Goal: Answer question/provide support

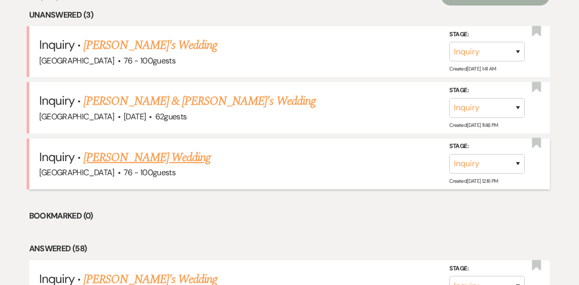
scroll to position [432, 0]
click at [139, 148] on link "[PERSON_NAME] Wedding" at bounding box center [146, 157] width 127 height 18
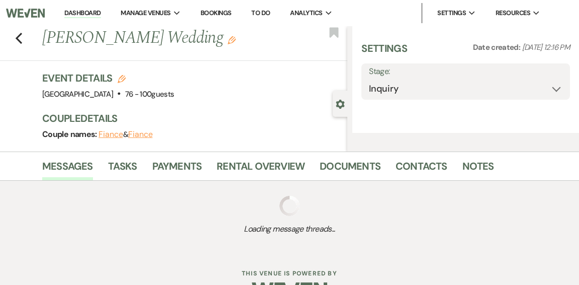
select select "4"
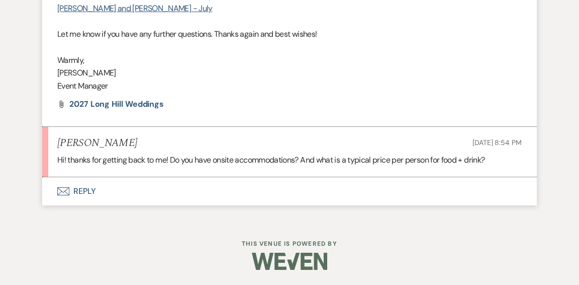
scroll to position [1300, 0]
click at [84, 191] on button "Envelope Reply" at bounding box center [289, 191] width 495 height 28
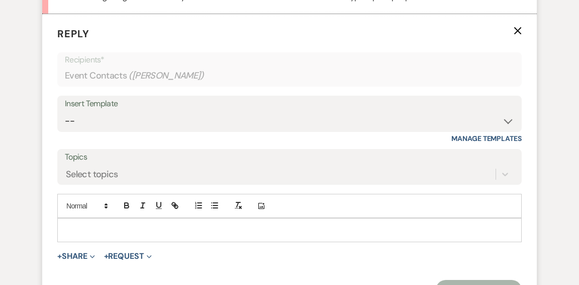
scroll to position [1438, 0]
click at [170, 235] on p at bounding box center [289, 229] width 448 height 11
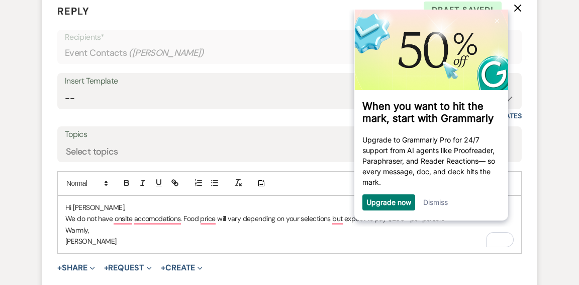
scroll to position [1464, 0]
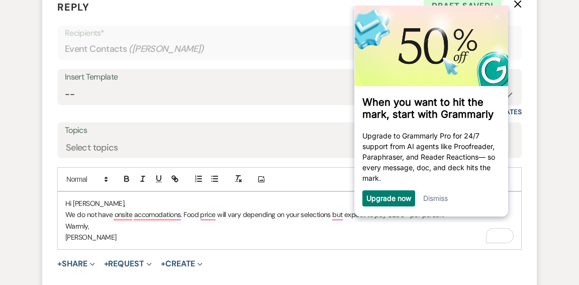
click at [389, 220] on p "We do not have onsite accomodations. Food price will vary depending on your sel…" at bounding box center [289, 214] width 448 height 11
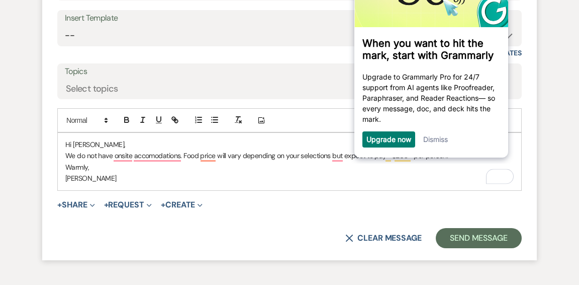
scroll to position [1525, 0]
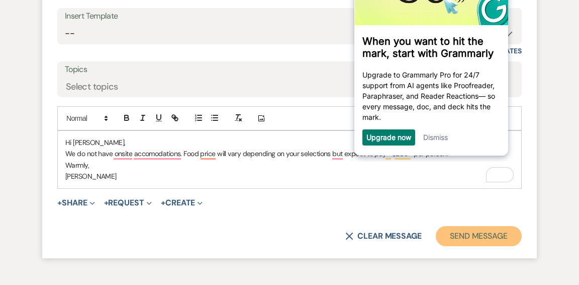
click at [483, 246] on button "Send Message" at bounding box center [479, 236] width 86 height 20
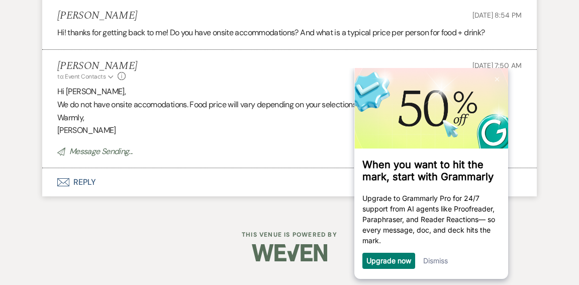
click at [430, 262] on link "Dismiss" at bounding box center [435, 260] width 25 height 9
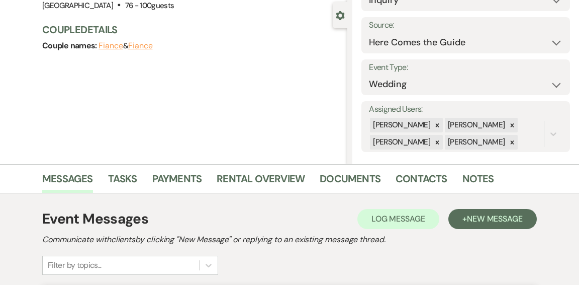
scroll to position [0, 0]
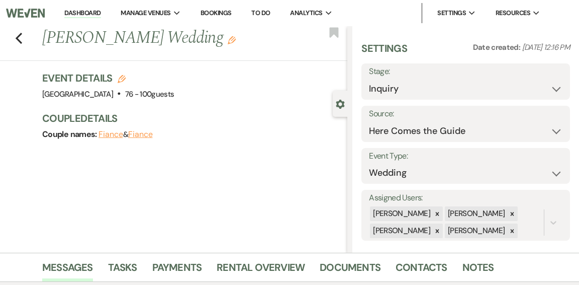
click at [98, 13] on link "Dashboard" at bounding box center [82, 14] width 36 height 10
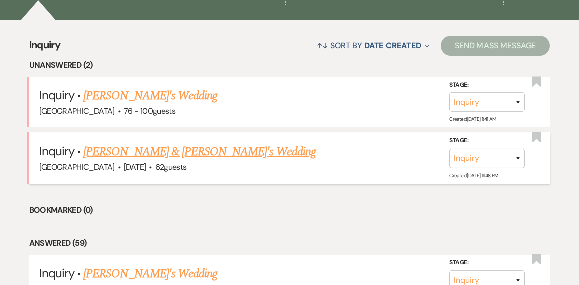
scroll to position [383, 0]
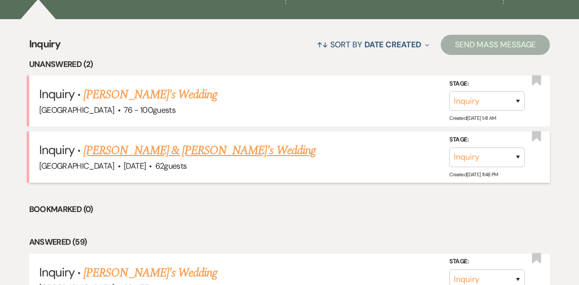
click at [99, 141] on link "[PERSON_NAME] & [PERSON_NAME]'s Wedding" at bounding box center [199, 150] width 232 height 18
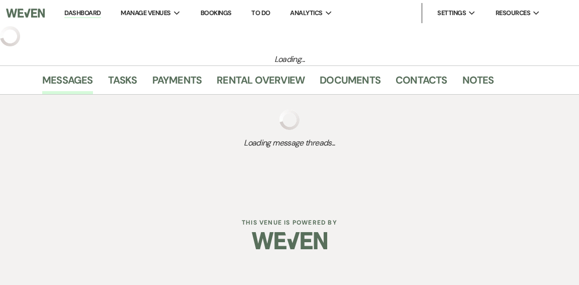
select select "5"
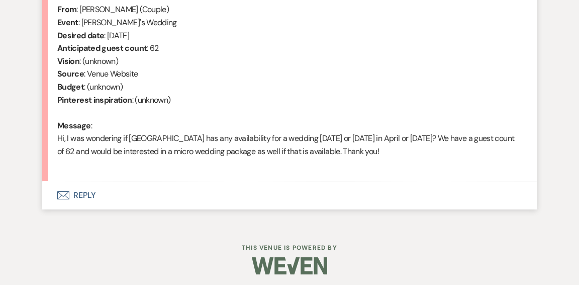
scroll to position [419, 0]
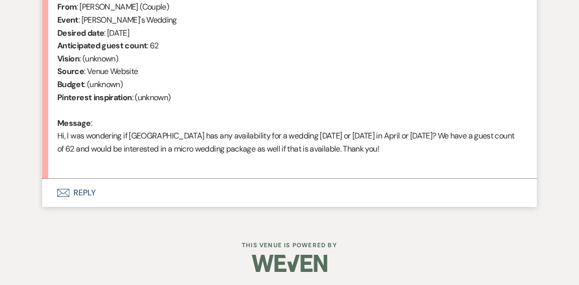
click at [84, 193] on button "Envelope Reply" at bounding box center [289, 192] width 495 height 28
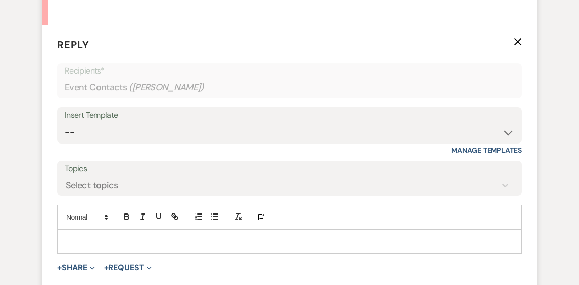
scroll to position [549, 0]
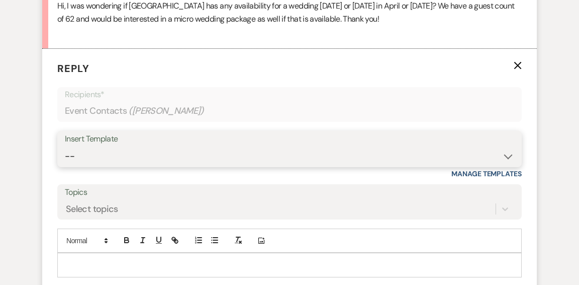
click at [512, 157] on select "-- Weven Planning Portal Introduction (Booked Events) Initial Inquiry Response …" at bounding box center [290, 156] width 450 height 20
select select "6169"
click at [65, 146] on select "-- Weven Planning Portal Introduction (Booked Events) Initial Inquiry Response …" at bounding box center [290, 156] width 450 height 20
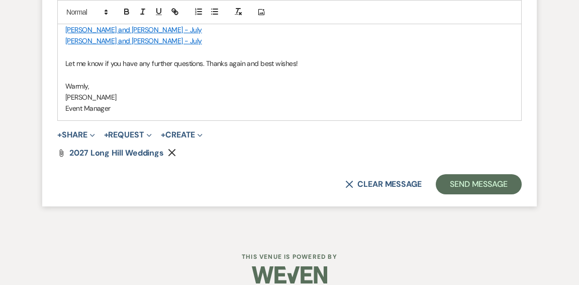
scroll to position [1032, 0]
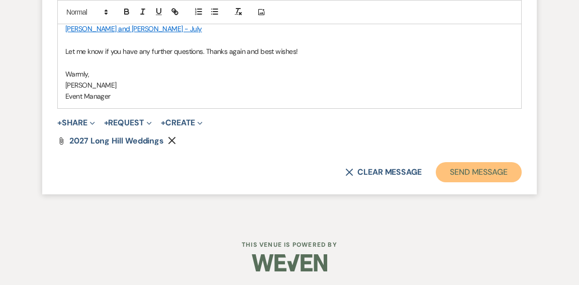
click at [476, 174] on button "Send Message" at bounding box center [479, 172] width 86 height 20
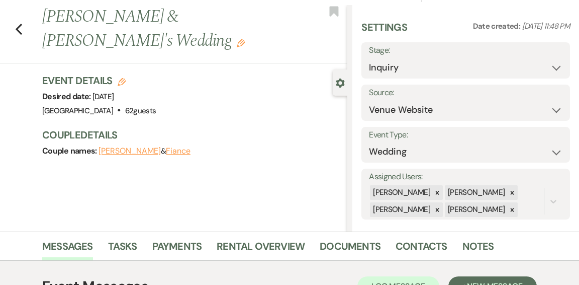
scroll to position [0, 0]
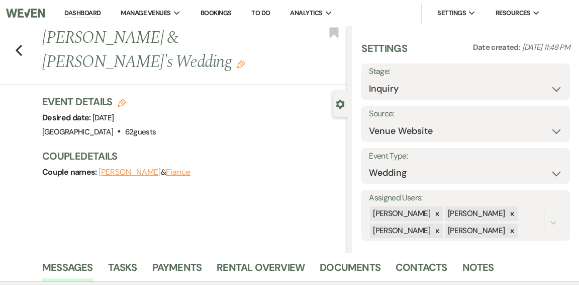
click at [78, 13] on link "Dashboard" at bounding box center [82, 14] width 36 height 10
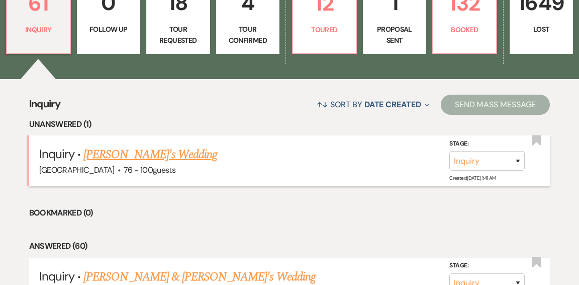
scroll to position [326, 0]
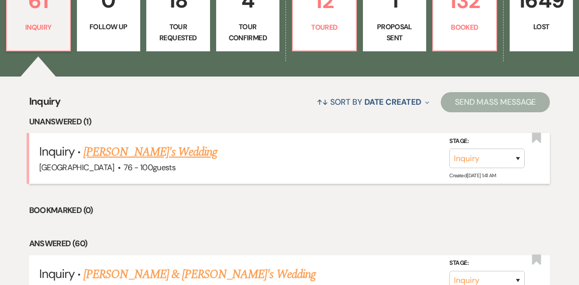
click at [150, 143] on link "[PERSON_NAME]'s Wedding" at bounding box center [150, 152] width 134 height 18
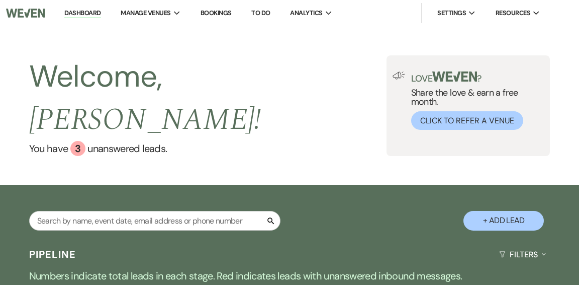
select select "4"
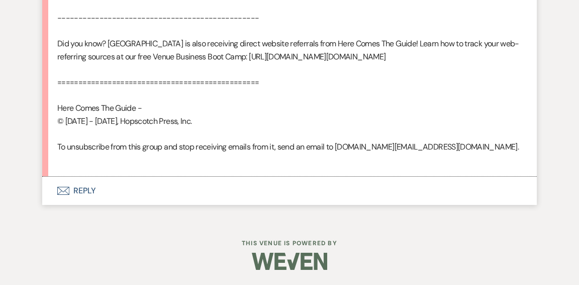
scroll to position [793, 0]
click at [76, 190] on button "Envelope Reply" at bounding box center [289, 190] width 495 height 28
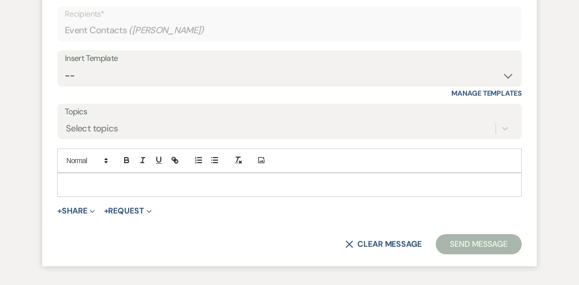
scroll to position [976, 0]
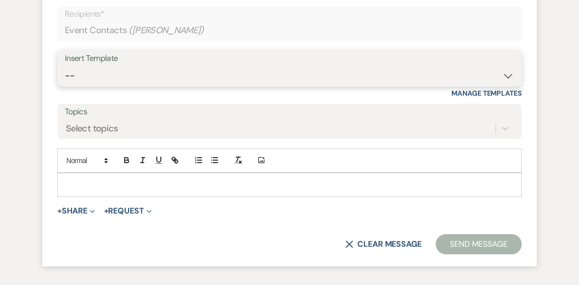
click at [503, 85] on select "-- Weven Planning Portal Introduction (Booked Events) Initial Inquiry Response …" at bounding box center [290, 76] width 450 height 20
select select "6169"
click at [65, 85] on select "-- Weven Planning Portal Introduction (Booked Events) Initial Inquiry Response …" at bounding box center [290, 76] width 450 height 20
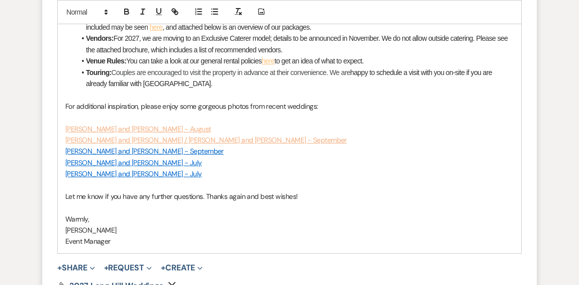
scroll to position [1406, 0]
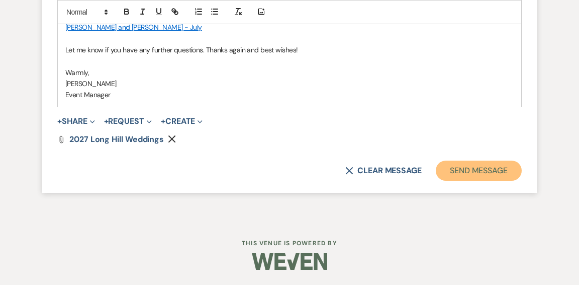
click at [469, 174] on button "Send Message" at bounding box center [479, 170] width 86 height 20
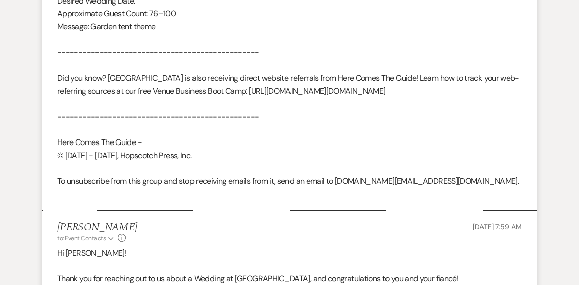
scroll to position [0, 0]
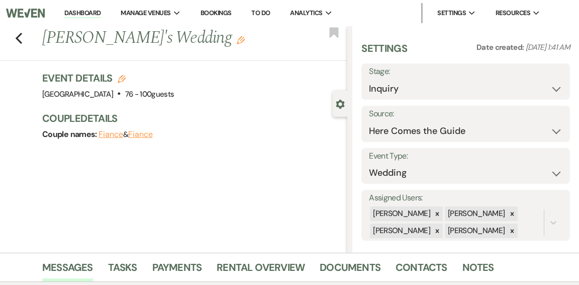
click at [95, 13] on link "Dashboard" at bounding box center [82, 14] width 36 height 10
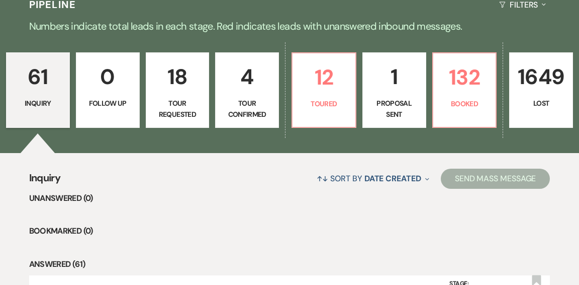
scroll to position [248, 0]
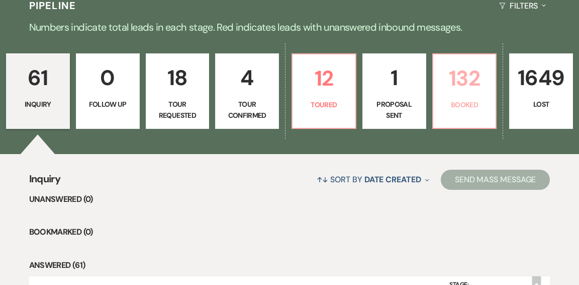
click at [479, 96] on link "132 Booked" at bounding box center [464, 90] width 65 height 75
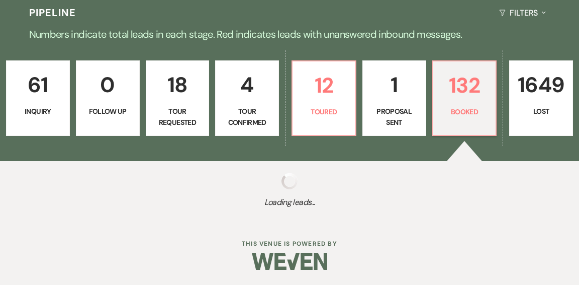
scroll to position [217, 0]
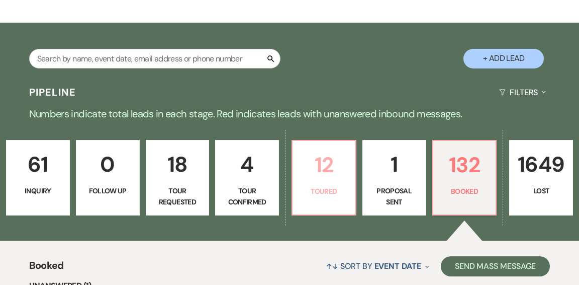
click at [323, 148] on p "12" at bounding box center [324, 165] width 51 height 34
select select "5"
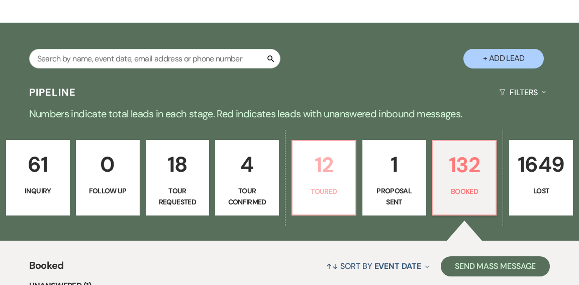
select select "5"
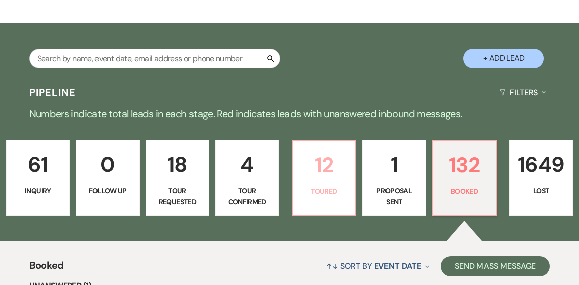
select select "5"
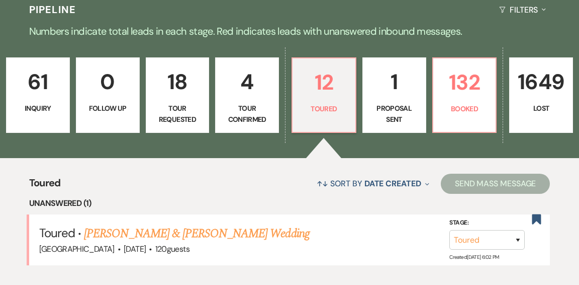
scroll to position [243, 0]
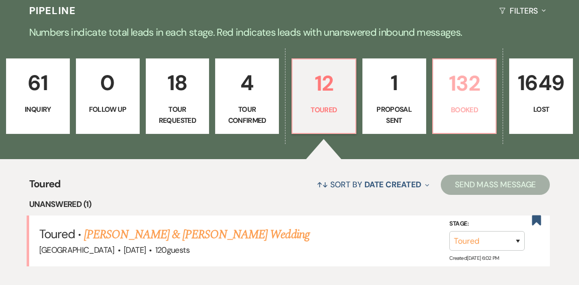
click at [466, 77] on link "132 Booked" at bounding box center [464, 95] width 65 height 75
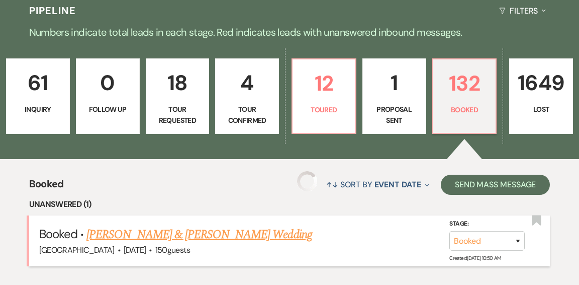
click at [246, 225] on link "[PERSON_NAME] & [PERSON_NAME] Wedding" at bounding box center [198, 234] width 225 height 18
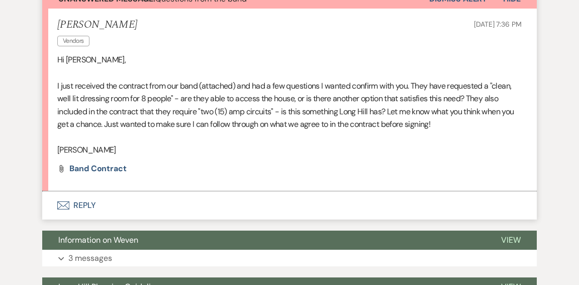
scroll to position [310, 0]
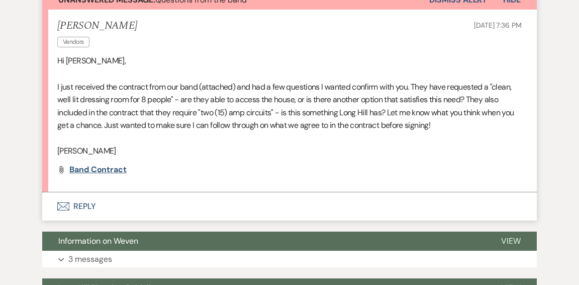
click at [107, 169] on span "Band Contract" at bounding box center [97, 169] width 57 height 11
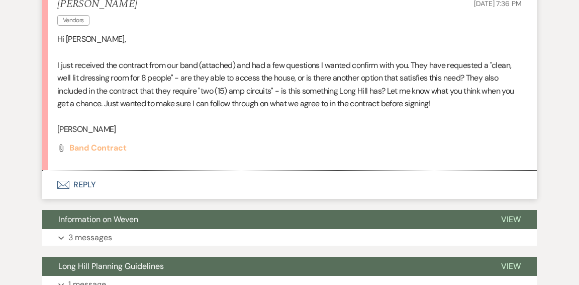
scroll to position [346, 0]
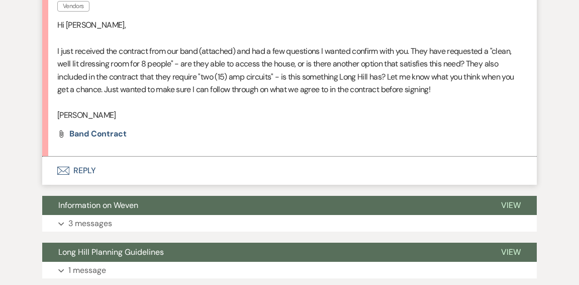
click at [84, 169] on button "Envelope Reply" at bounding box center [289, 170] width 495 height 28
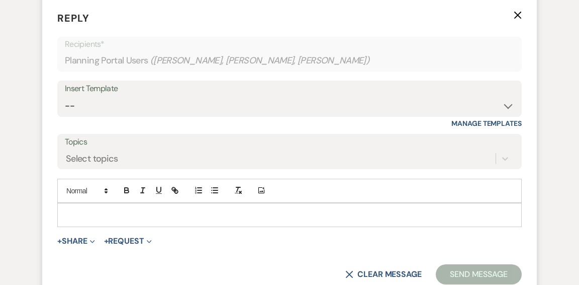
scroll to position [508, 0]
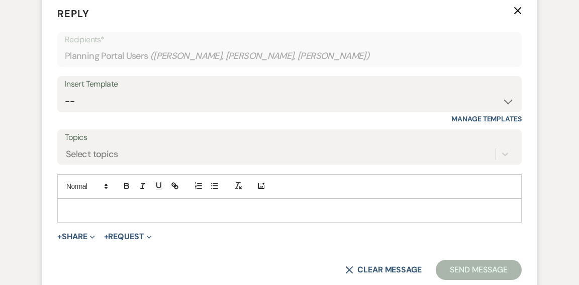
click at [263, 212] on p at bounding box center [289, 210] width 448 height 11
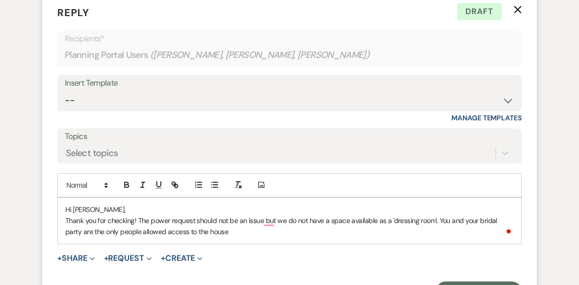
scroll to position [511, 0]
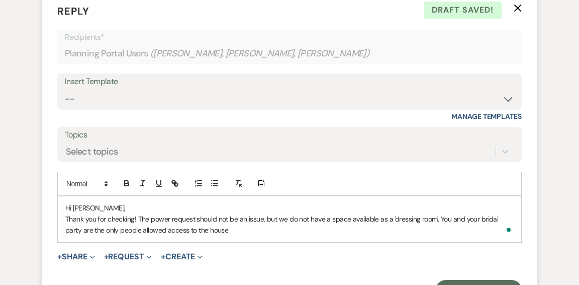
click at [228, 232] on p "Thank you for checking! The power request should not be an issue, but we do not…" at bounding box center [289, 224] width 448 height 23
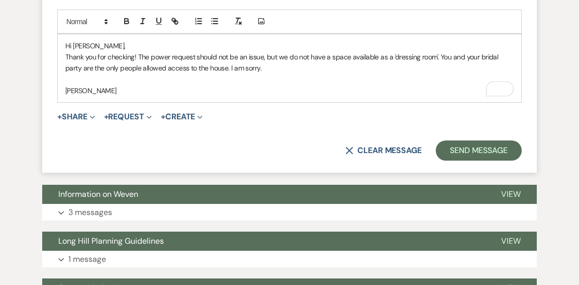
scroll to position [673, 0]
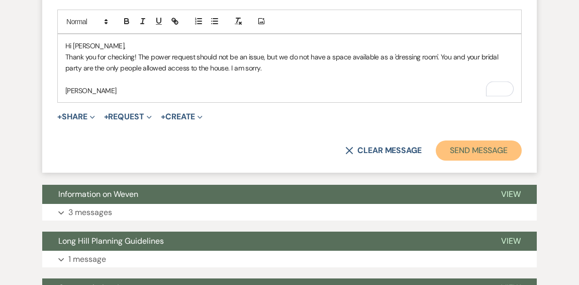
click at [453, 149] on button "Send Message" at bounding box center [479, 150] width 86 height 20
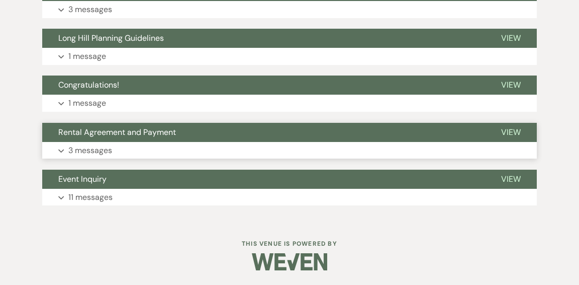
scroll to position [0, 0]
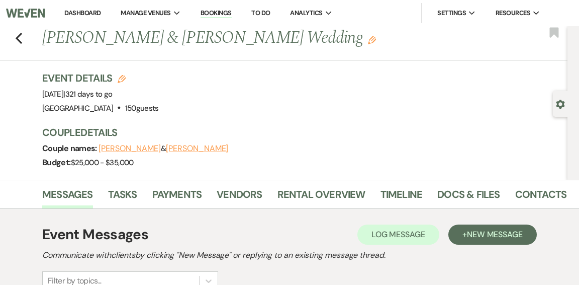
click at [79, 13] on link "Dashboard" at bounding box center [82, 13] width 36 height 9
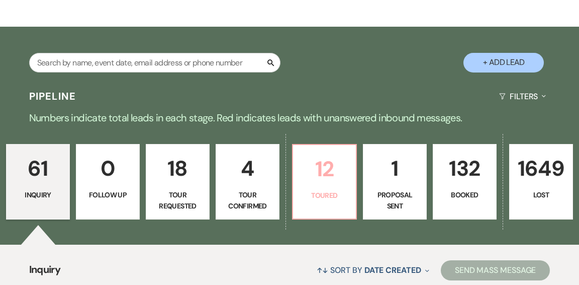
click at [335, 152] on p "12" at bounding box center [324, 169] width 51 height 34
select select "5"
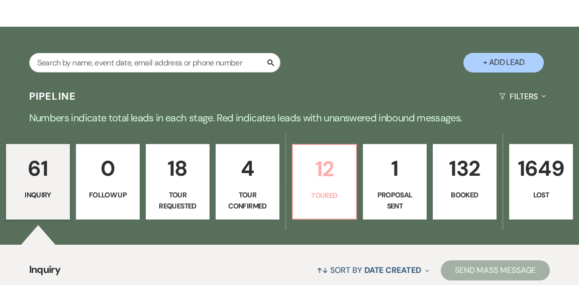
select select "5"
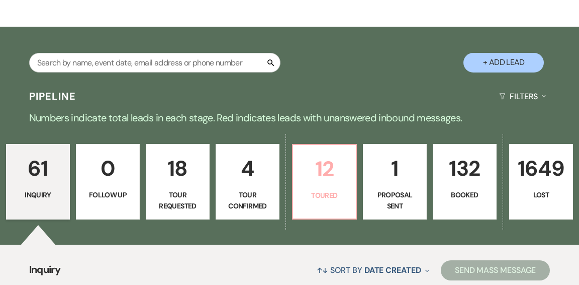
select select "5"
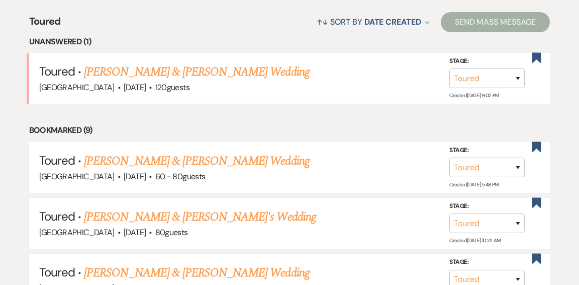
scroll to position [403, 0]
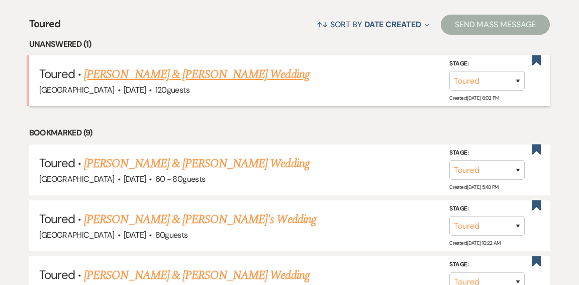
click at [248, 65] on link "[PERSON_NAME] & [PERSON_NAME] Wedding" at bounding box center [196, 74] width 225 height 18
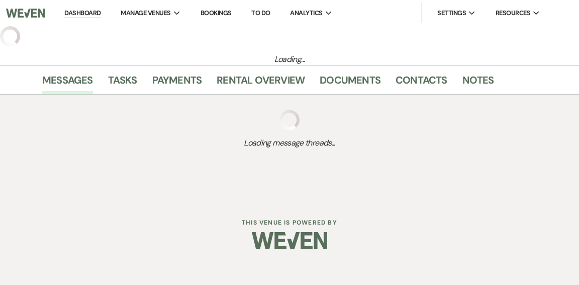
select select "5"
select select "1"
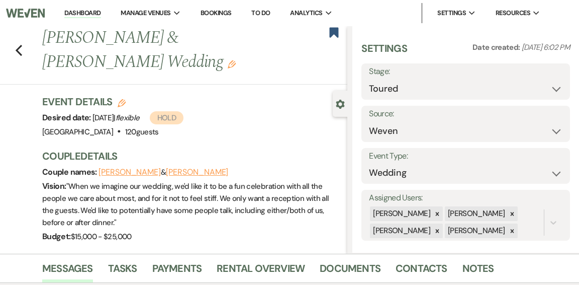
click at [133, 174] on button "[PERSON_NAME]" at bounding box center [130, 172] width 62 height 8
select select "1"
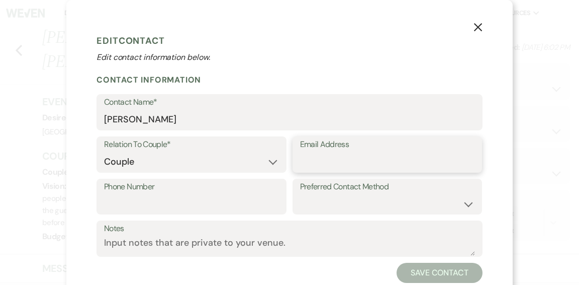
click at [326, 159] on input "Email Address" at bounding box center [387, 162] width 175 height 20
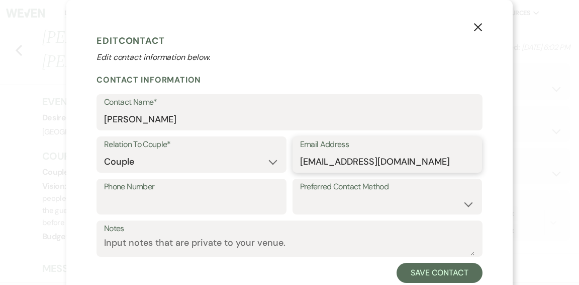
type input "[EMAIL_ADDRESS][DOMAIN_NAME]"
click at [238, 189] on label "Phone Number" at bounding box center [191, 186] width 175 height 15
click at [238, 194] on input "Phone Number" at bounding box center [191, 204] width 175 height 20
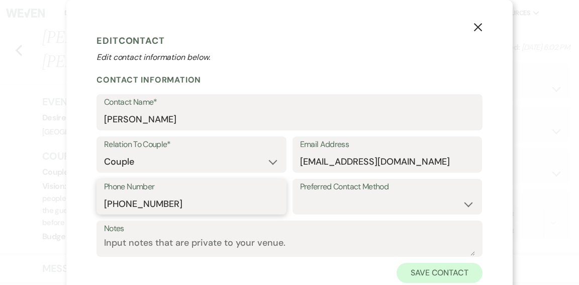
type input "[PHONE_NUMBER]"
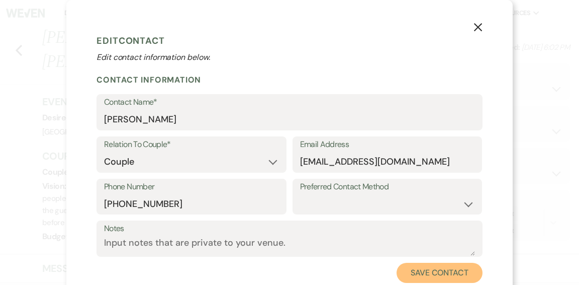
click at [439, 273] on button "Save Contact" at bounding box center [440, 272] width 86 height 20
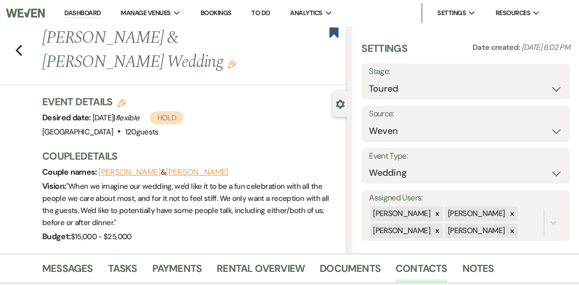
click at [191, 170] on button "[PERSON_NAME]" at bounding box center [197, 172] width 62 height 8
select select "1"
select select "email"
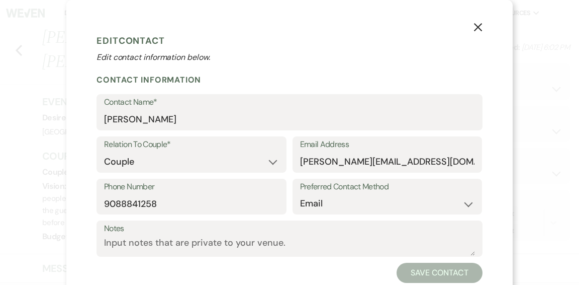
click at [476, 27] on icon "X" at bounding box center [478, 27] width 9 height 9
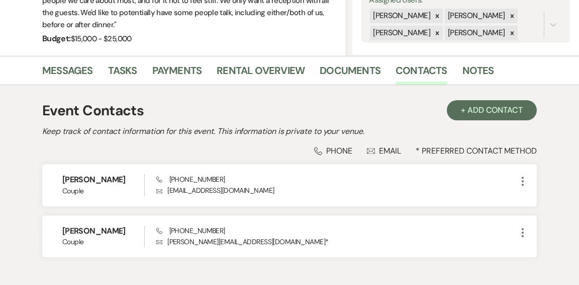
scroll to position [191, 0]
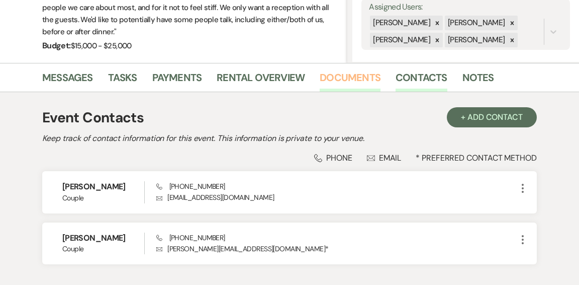
click at [334, 79] on link "Documents" at bounding box center [350, 80] width 61 height 22
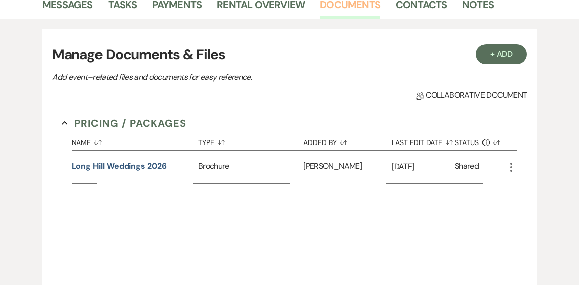
scroll to position [261, 0]
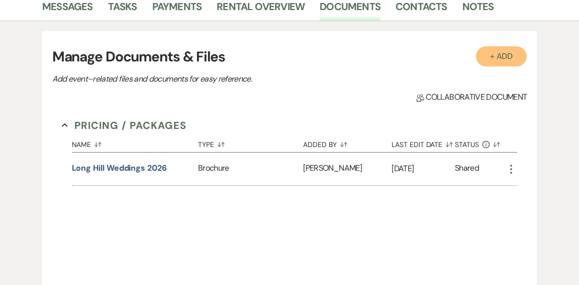
click at [500, 55] on button "+ Add" at bounding box center [501, 56] width 51 height 20
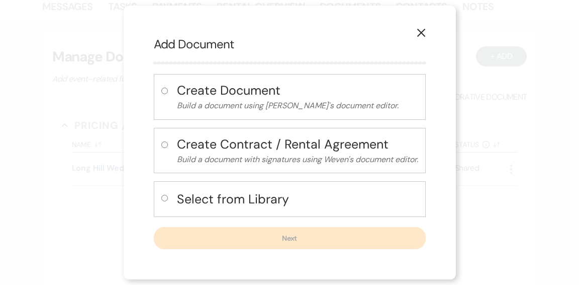
click at [268, 198] on h4 "Select from Library" at bounding box center [297, 199] width 241 height 18
radio input "true"
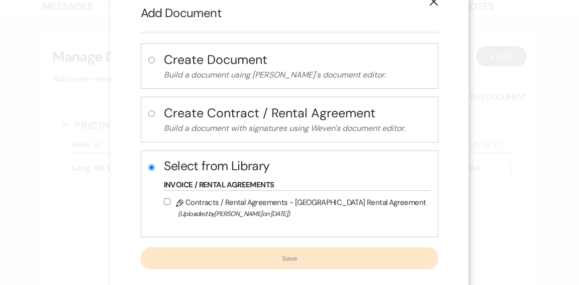
scroll to position [39, 0]
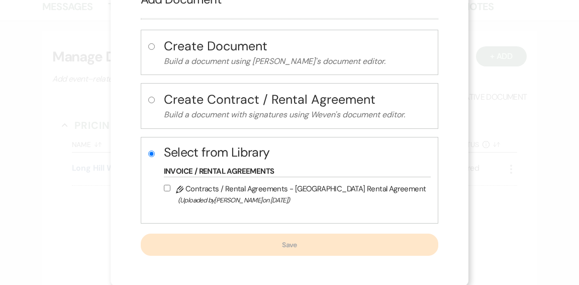
click at [268, 198] on span "(Uploaded by Laurie Lee on Jan 14th, 2022 )" at bounding box center [302, 200] width 248 height 12
click at [170, 191] on input "Pencil Contracts / Rental Agreements - Long Hill Rental Agreement (Uploaded by …" at bounding box center [167, 188] width 7 height 7
checkbox input "true"
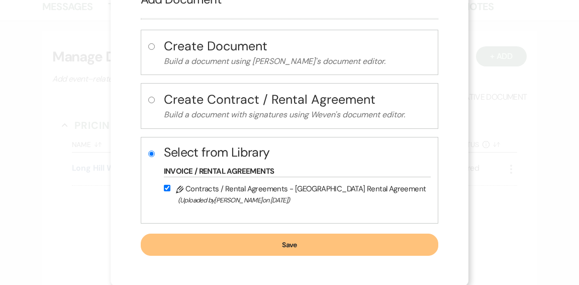
click at [292, 242] on button "Save" at bounding box center [290, 244] width 298 height 22
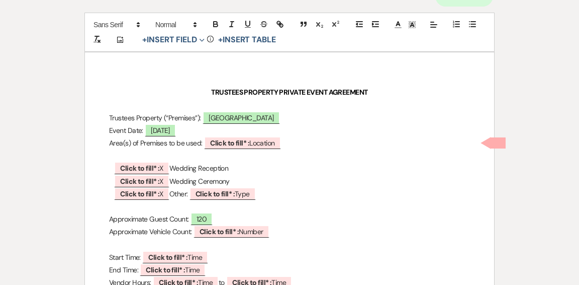
scroll to position [123, 0]
click at [235, 139] on b "Click to fill* :" at bounding box center [229, 142] width 39 height 9
select select "owner"
select select "Location"
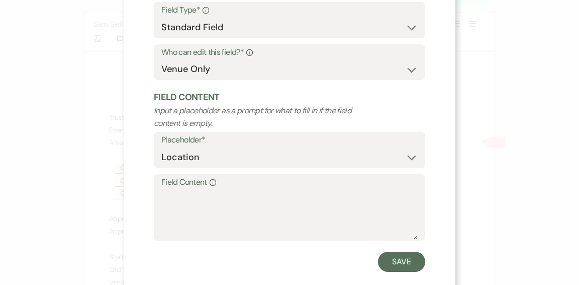
scroll to position [105, 0]
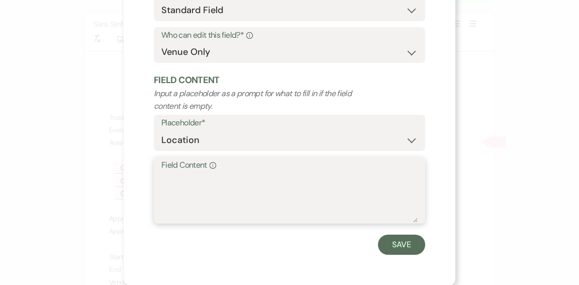
click at [237, 177] on textarea "Field Content Info" at bounding box center [289, 197] width 256 height 50
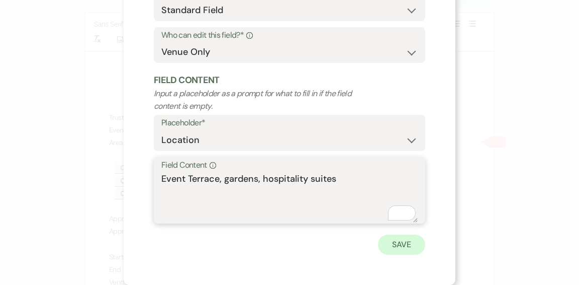
type textarea "Event Terrace, gardens, hospitality suites"
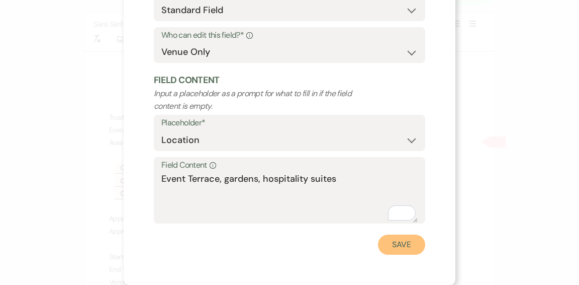
click at [399, 244] on button "Save" at bounding box center [401, 244] width 47 height 20
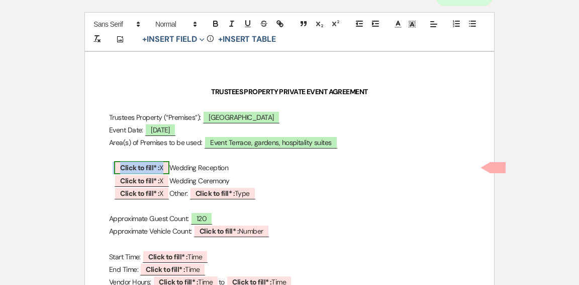
click at [148, 165] on b "Click to fill* :" at bounding box center [139, 167] width 39 height 9
select select "owner"
select select "custom_placeholder"
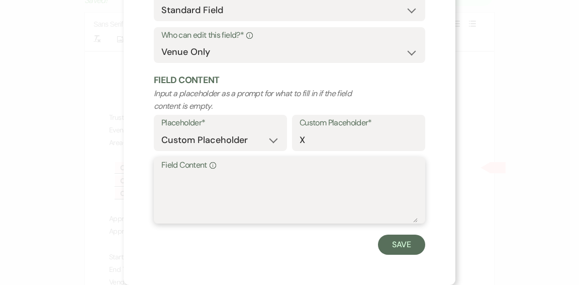
click at [271, 206] on textarea "Field Content Info" at bounding box center [289, 197] width 256 height 50
type textarea "X"
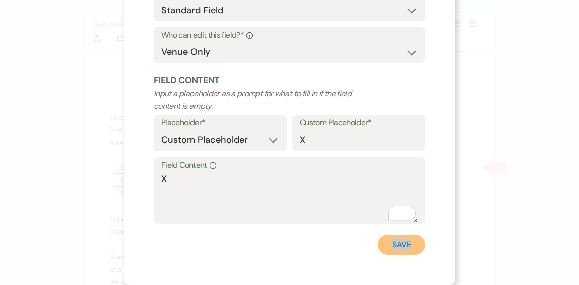
click at [400, 245] on button "Save" at bounding box center [401, 244] width 47 height 20
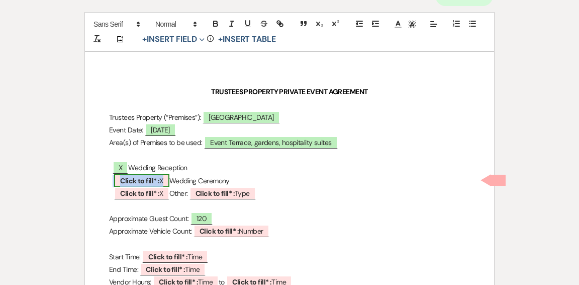
click at [154, 181] on b "Click to fill* :" at bounding box center [139, 180] width 39 height 9
select select "owner"
select select "custom_placeholder"
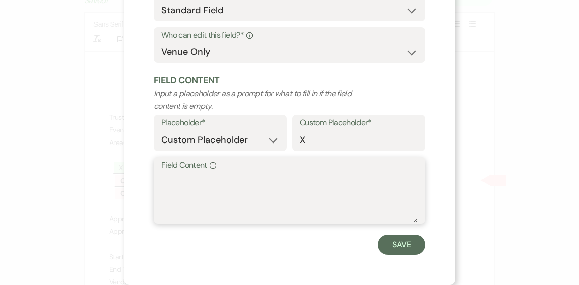
click at [277, 194] on textarea "Field Content Info" at bounding box center [289, 197] width 256 height 50
type textarea "X"
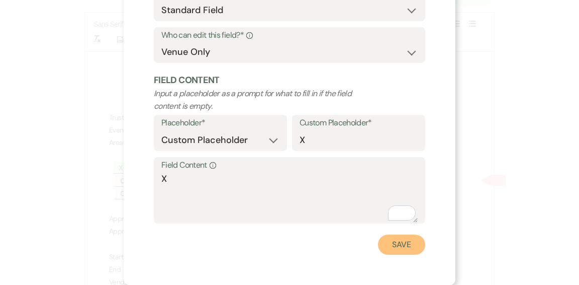
click at [396, 242] on button "Save" at bounding box center [401, 244] width 47 height 20
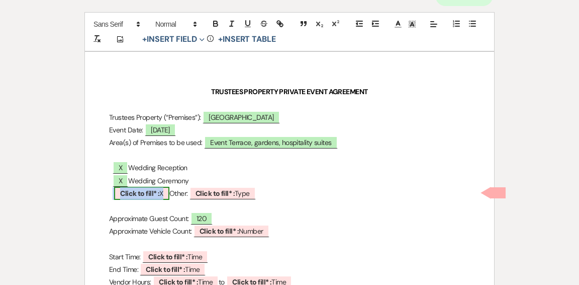
click at [119, 194] on span "Click to fill* : X" at bounding box center [141, 193] width 55 height 13
select select "owner"
select select "custom_placeholder"
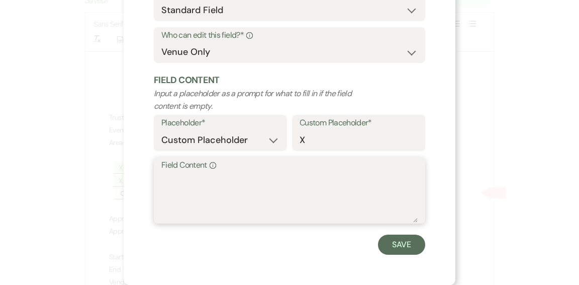
click at [266, 205] on textarea "Field Content Info" at bounding box center [289, 197] width 256 height 50
type textarea "n/a"
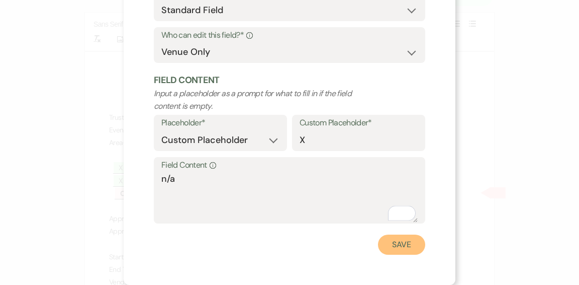
click at [400, 244] on button "Save" at bounding box center [401, 244] width 47 height 20
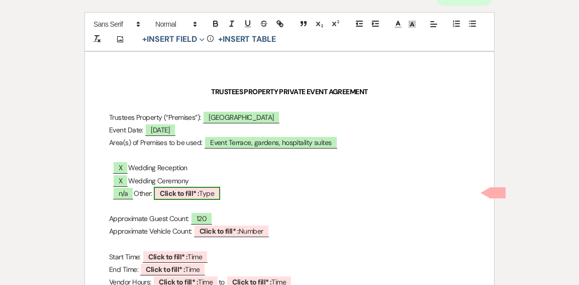
click at [199, 191] on b "Click to fill* :" at bounding box center [179, 193] width 39 height 9
select select "owner"
select select "Type"
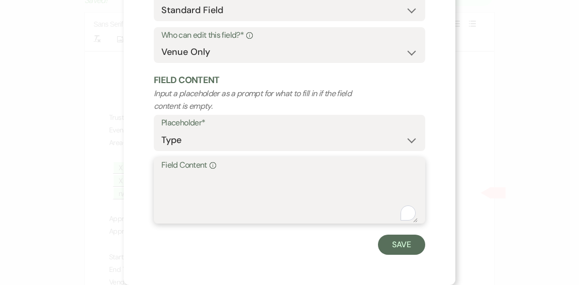
click at [269, 200] on textarea "Field Content Info" at bounding box center [289, 197] width 256 height 50
type textarea "n/a"
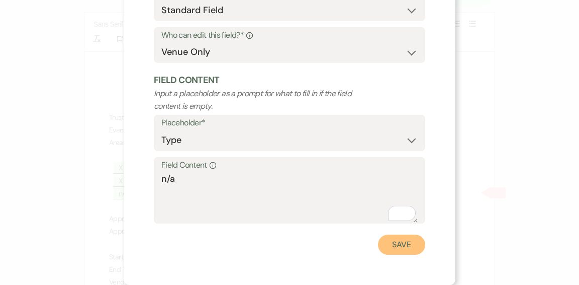
click at [393, 249] on button "Save" at bounding box center [401, 244] width 47 height 20
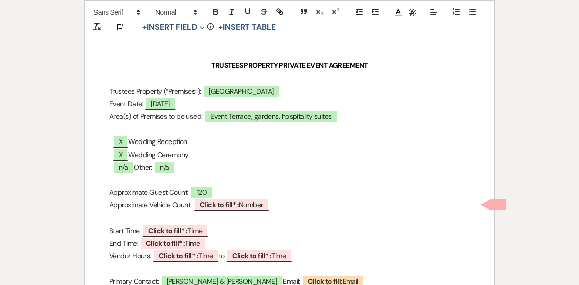
scroll to position [154, 0]
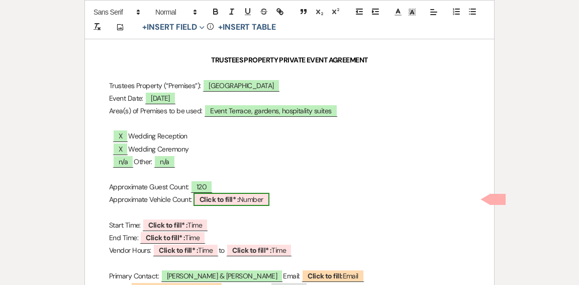
click at [245, 198] on span "Click to fill* : Number" at bounding box center [232, 199] width 76 height 13
select select "owner"
select select "Number"
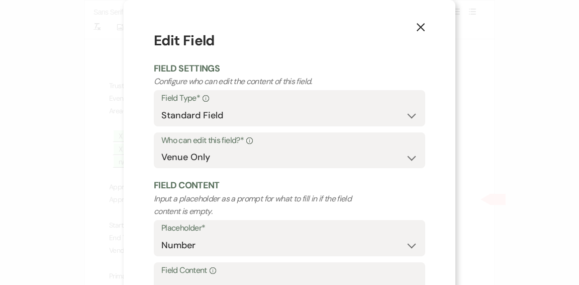
scroll to position [105, 0]
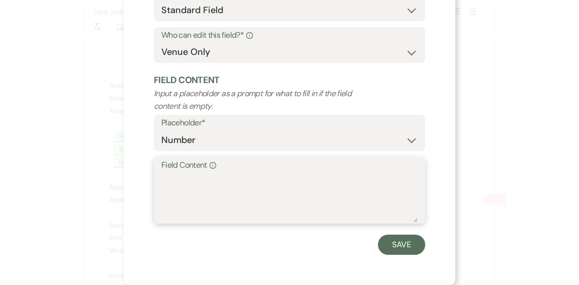
click at [239, 198] on textarea "Field Content Info" at bounding box center [289, 197] width 256 height 50
type textarea "`"
type textarea "~60"
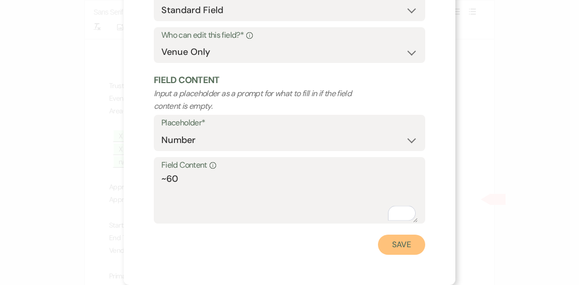
click at [412, 244] on button "Save" at bounding box center [401, 244] width 47 height 20
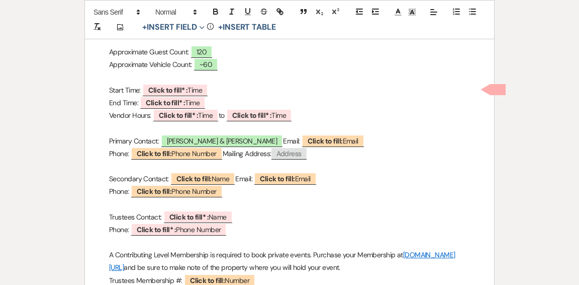
scroll to position [291, 0]
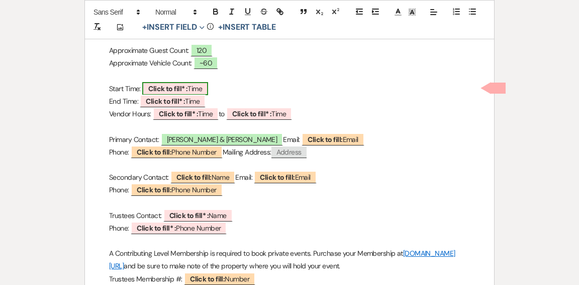
click at [172, 88] on b "Click to fill* :" at bounding box center [167, 88] width 39 height 9
select select "owner"
select select "Time"
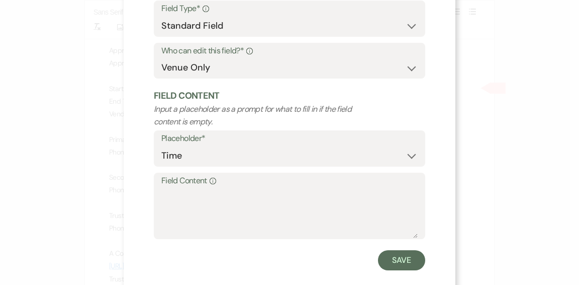
scroll to position [105, 0]
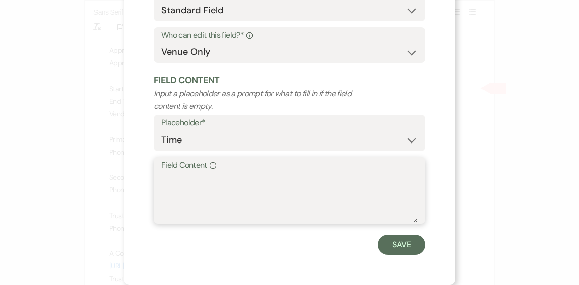
click at [248, 192] on textarea "Field Content Info" at bounding box center [289, 197] width 256 height 50
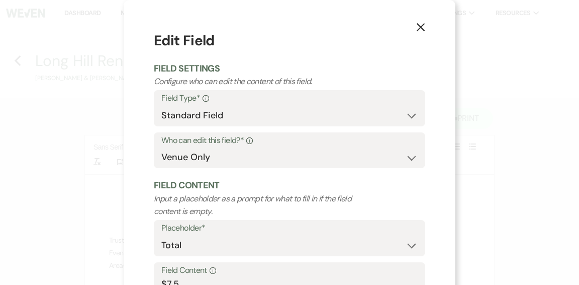
select select "owner"
select select "Total"
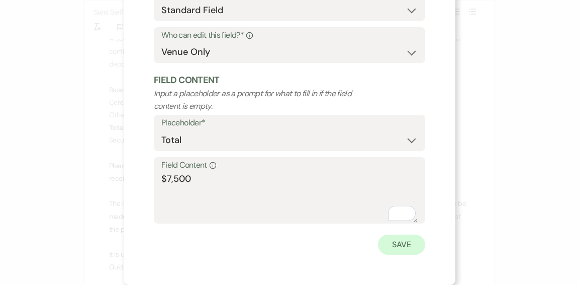
type textarea "$7,500"
click at [411, 240] on button "Save" at bounding box center [401, 244] width 47 height 20
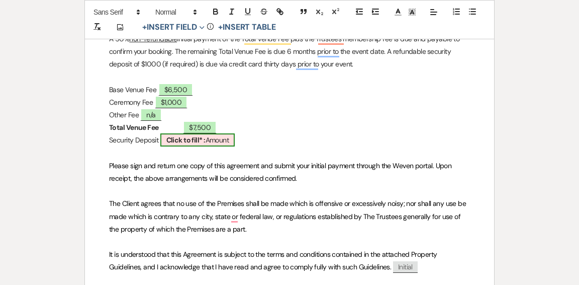
click at [206, 138] on b "Click to fill* :" at bounding box center [185, 139] width 39 height 9
select select "owner"
select select "Amount"
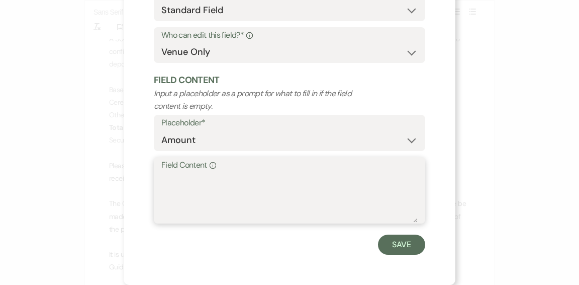
click at [265, 190] on textarea "Field Content Info" at bounding box center [289, 197] width 256 height 50
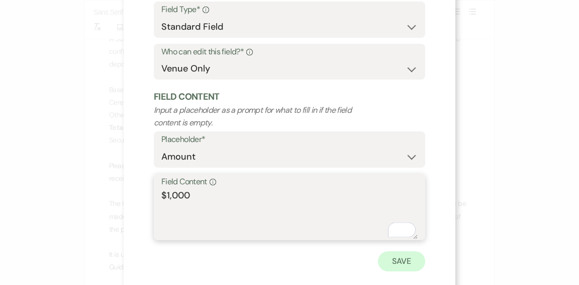
type textarea "$1,000"
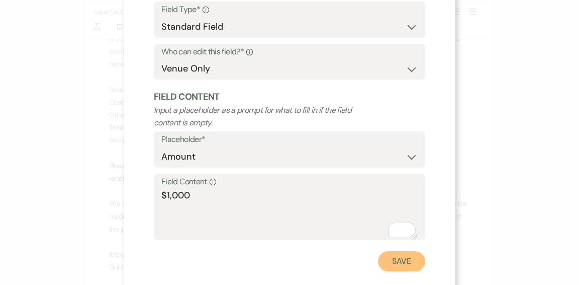
drag, startPoint x: 407, startPoint y: 262, endPoint x: 393, endPoint y: 243, distance: 23.0
click at [407, 261] on button "Save" at bounding box center [401, 261] width 47 height 20
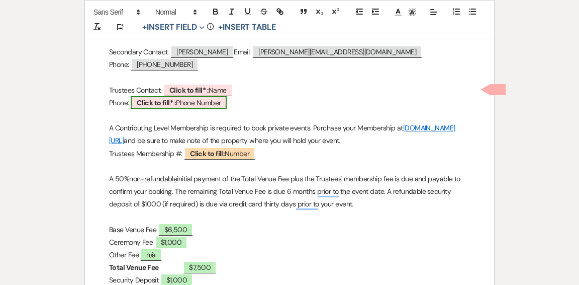
scroll to position [417, 0]
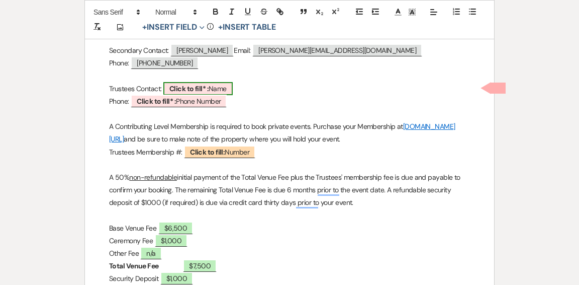
click at [222, 88] on span "Click to fill* : Name" at bounding box center [197, 88] width 69 height 13
select select "owner"
select select "Name"
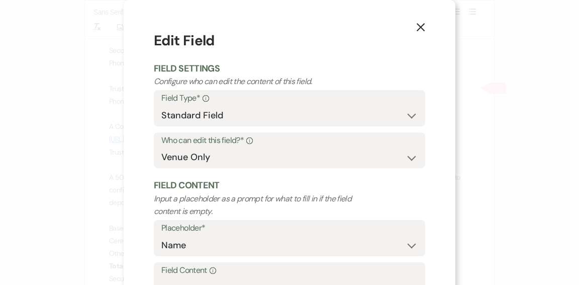
scroll to position [105, 0]
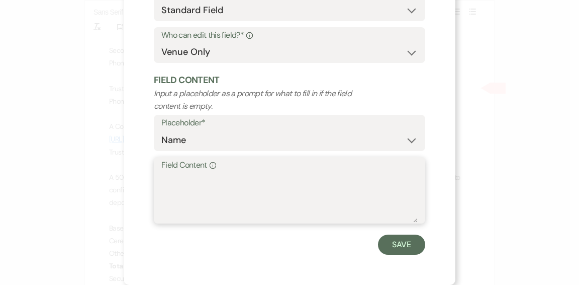
click at [267, 184] on textarea "Field Content Info" at bounding box center [289, 197] width 256 height 50
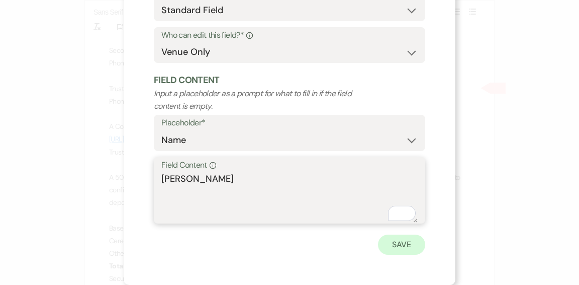
type textarea "[PERSON_NAME]"
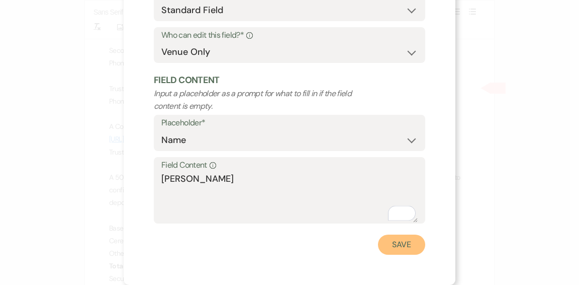
click at [391, 247] on button "Save" at bounding box center [401, 244] width 47 height 20
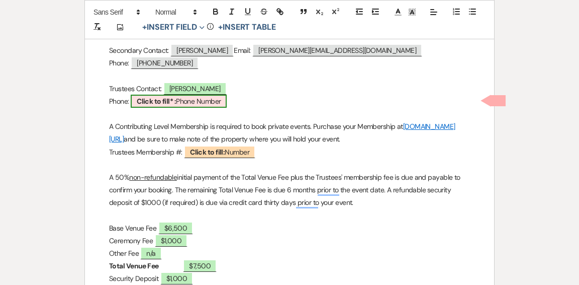
click at [214, 99] on span "Click to fill* : Phone Number" at bounding box center [179, 101] width 96 height 13
select select "owner"
select select "Phone Number"
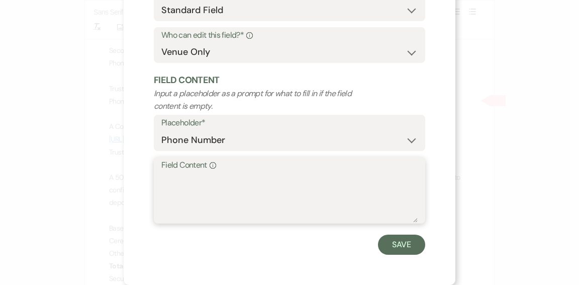
click at [274, 196] on textarea "Field Content Info" at bounding box center [289, 197] width 256 height 50
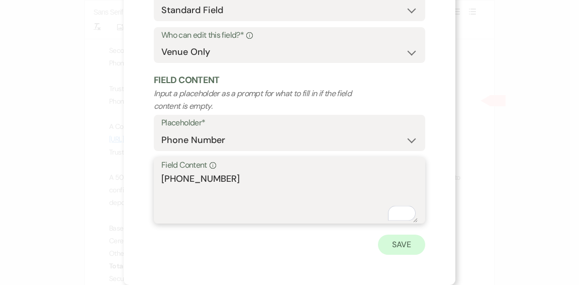
type textarea "781-259-8912"
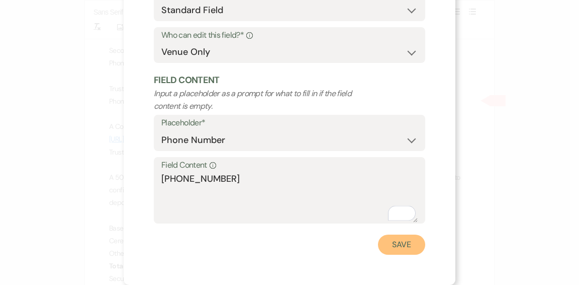
click at [405, 245] on button "Save" at bounding box center [401, 244] width 47 height 20
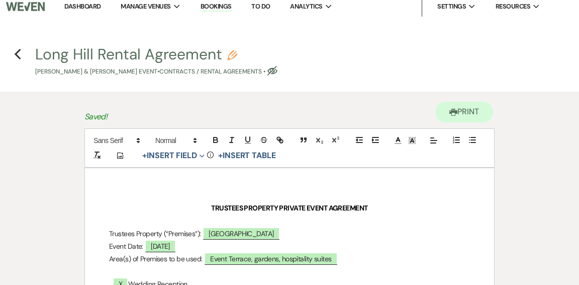
scroll to position [0, 0]
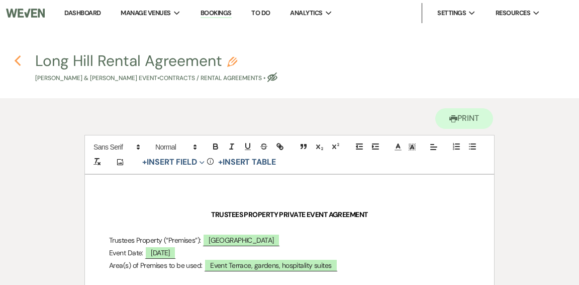
click at [16, 61] on use "button" at bounding box center [17, 60] width 7 height 11
select select "5"
select select "1"
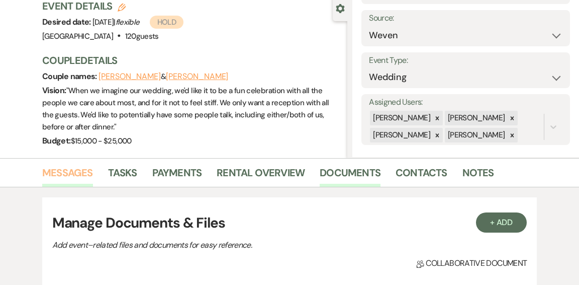
scroll to position [94, 0]
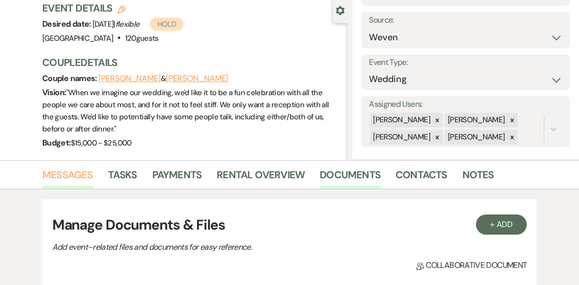
click at [72, 170] on link "Messages" at bounding box center [67, 177] width 51 height 22
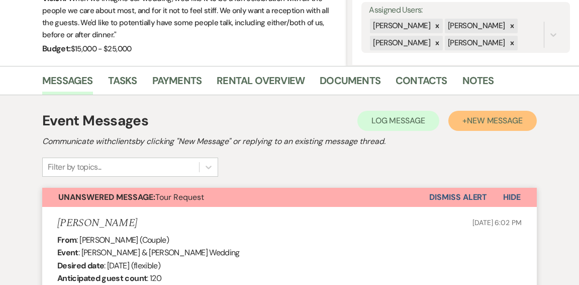
click at [463, 120] on button "+ New Message" at bounding box center [492, 121] width 88 height 20
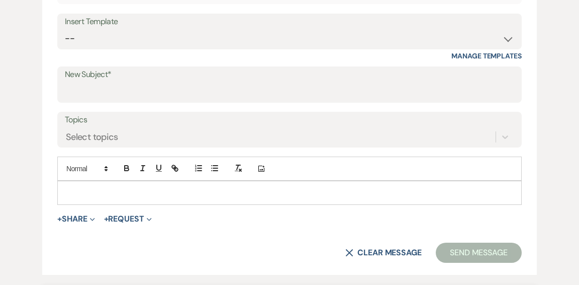
scroll to position [464, 0]
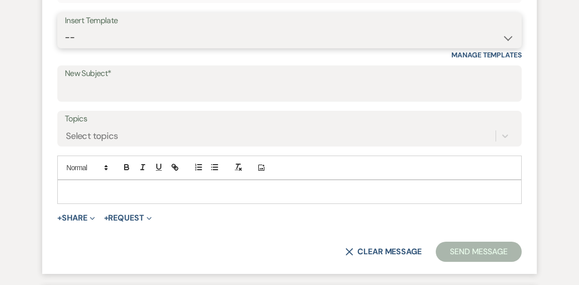
click at [506, 37] on select "-- Weven Planning Portal Introduction (Booked Events) Initial Inquiry Response …" at bounding box center [290, 38] width 450 height 20
select select "1317"
click at [65, 28] on select "-- Weven Planning Portal Introduction (Booked Events) Initial Inquiry Response …" at bounding box center [290, 38] width 450 height 20
type input "Rental Agreement and Payment"
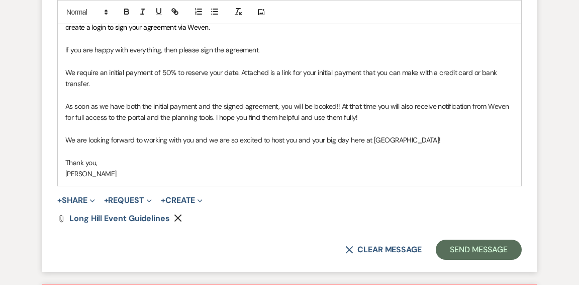
scroll to position [713, 0]
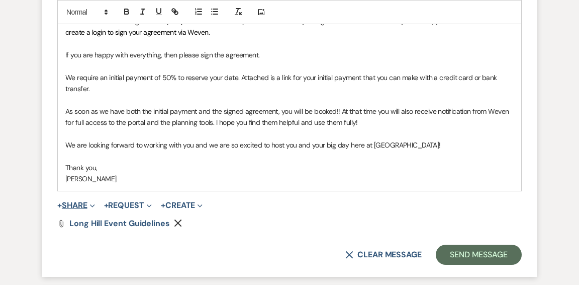
click at [72, 203] on button "+ Share Expand" at bounding box center [76, 205] width 38 height 8
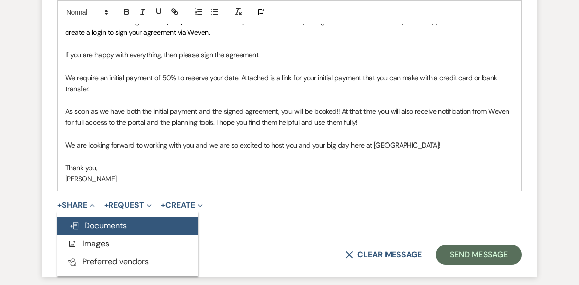
click at [101, 226] on span "Doc Upload Documents" at bounding box center [97, 225] width 57 height 11
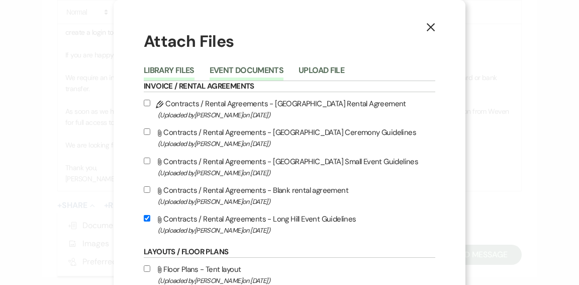
click at [253, 67] on button "Event Documents" at bounding box center [247, 73] width 74 height 14
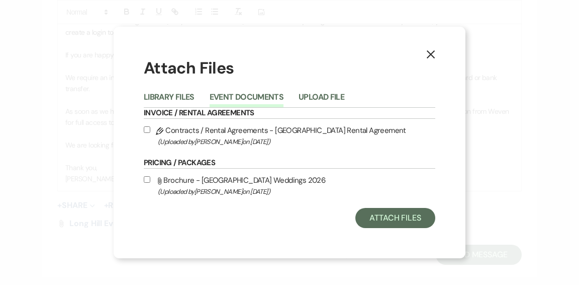
click at [268, 132] on label "Pencil Contracts / Rental Agreements - Long Hill Rental Agreement (Uploaded by …" at bounding box center [290, 136] width 292 height 24
click at [150, 132] on input "Pencil Contracts / Rental Agreements - Long Hill Rental Agreement (Uploaded by …" at bounding box center [147, 129] width 7 height 7
checkbox input "true"
click at [378, 214] on button "Attach Files" at bounding box center [395, 218] width 80 height 20
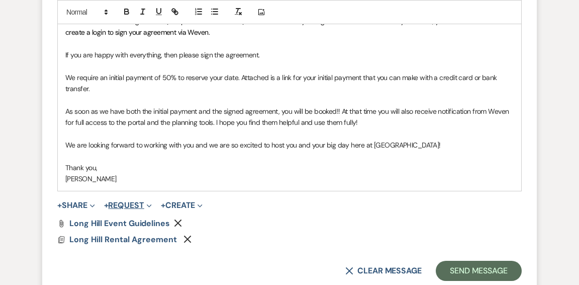
click at [123, 204] on button "+ Request Expand" at bounding box center [128, 205] width 48 height 8
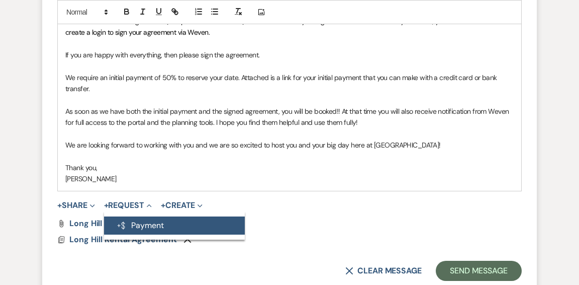
click at [135, 222] on button "Generate Payment Payment" at bounding box center [174, 225] width 141 height 18
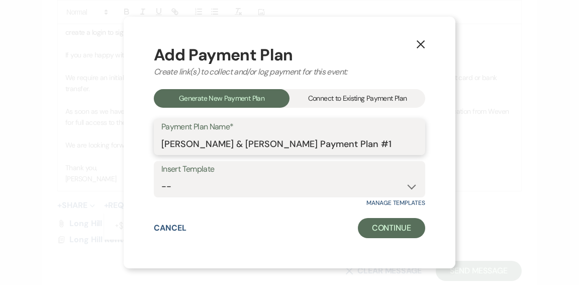
click at [398, 143] on input "Victoria Otis & Christopher Brown's Payment Plan #1" at bounding box center [289, 144] width 256 height 20
type input "[PERSON_NAME] & [PERSON_NAME] Wedding"
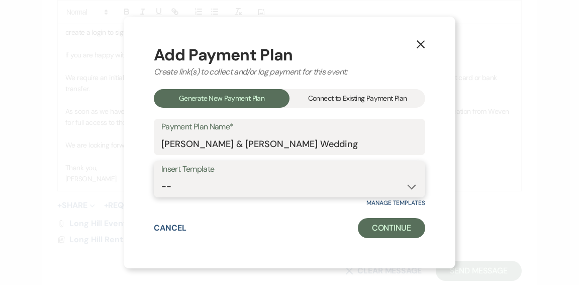
click at [410, 186] on select "-- Wedding Security Deposit" at bounding box center [289, 186] width 256 height 20
select select "303"
click at [161, 176] on select "-- Wedding Security Deposit" at bounding box center [289, 186] width 256 height 20
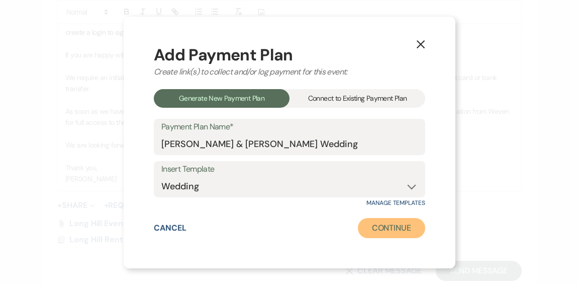
click at [373, 224] on button "Continue" at bounding box center [391, 228] width 67 height 20
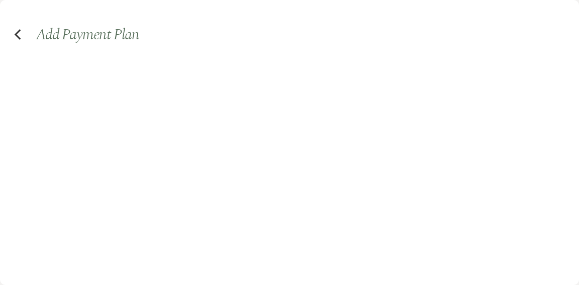
select select "2"
select select "percentage"
select select "true"
select select "2"
select select "percentage"
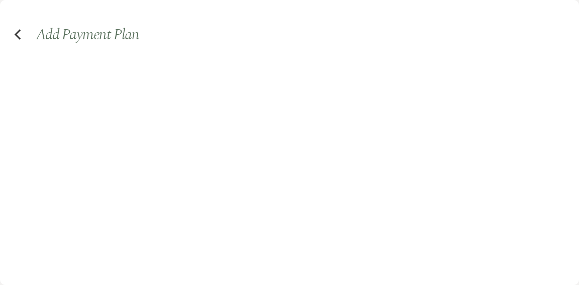
select select "true"
select select "both"
select select "daily"
select select "days"
select select "afterDueDate"
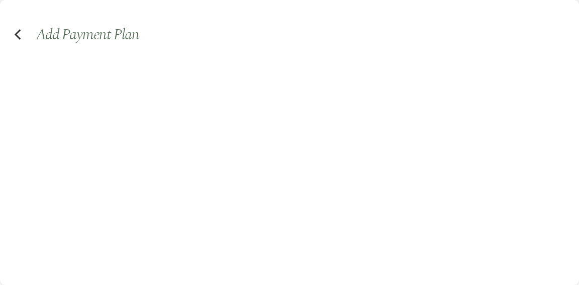
select select "complete"
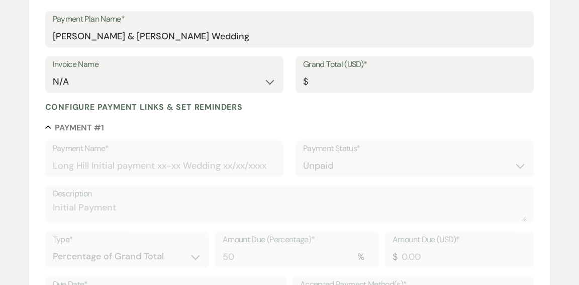
scroll to position [147, 0]
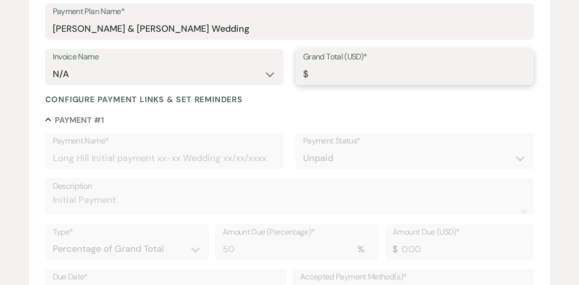
click at [356, 75] on input "Grand Total (USD)*" at bounding box center [414, 74] width 223 height 20
type input "7"
type input "3.50"
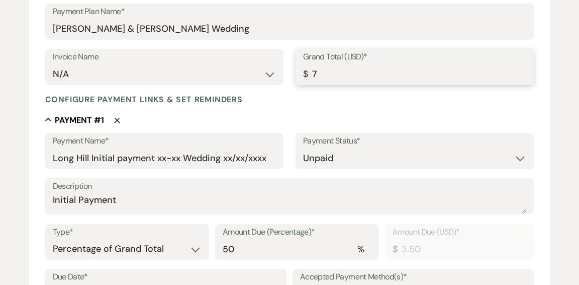
type input "75"
type input "37.50"
type input "750"
type input "375.00"
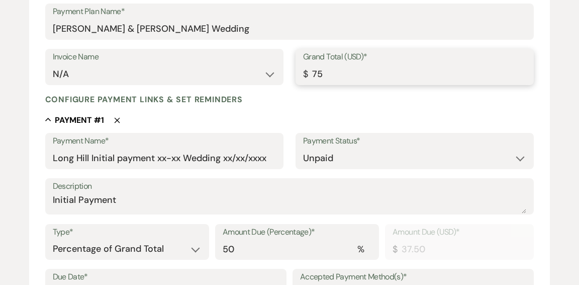
type input "375.00"
type input "7500"
type input "3750.00"
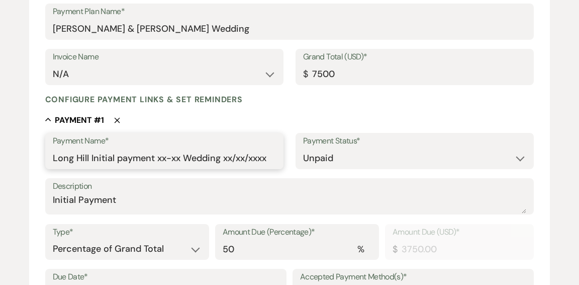
type input "7500.00"
click at [165, 158] on input "Long Hill Initial payment xx-xx Wedding xx/xx/xxxx" at bounding box center [164, 158] width 223 height 20
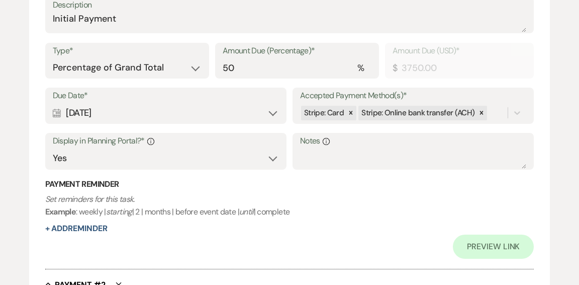
scroll to position [345, 0]
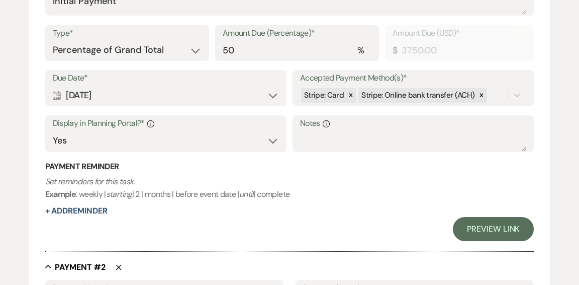
type input "Long Hill Initial payment Otis-Brown Wedding 08/21/2026"
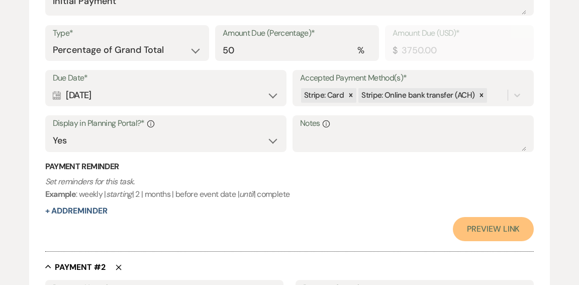
click at [494, 228] on link "Preview Link" at bounding box center [493, 229] width 81 height 24
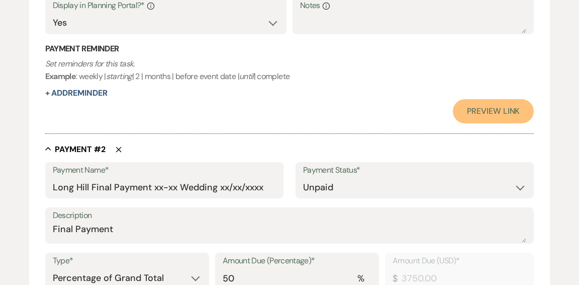
scroll to position [477, 0]
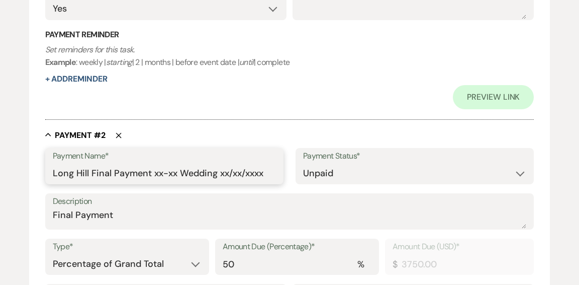
click at [175, 170] on input "Long Hill Final Payment xx-xx Wedding xx/xx/xxxx" at bounding box center [164, 173] width 223 height 20
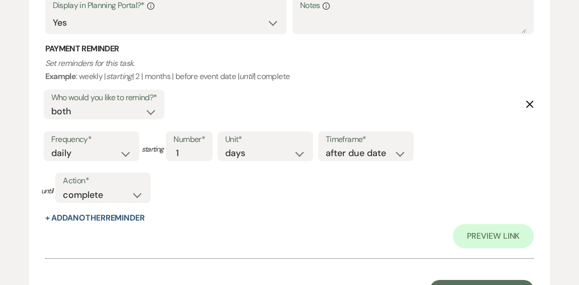
scroll to position [839, 0]
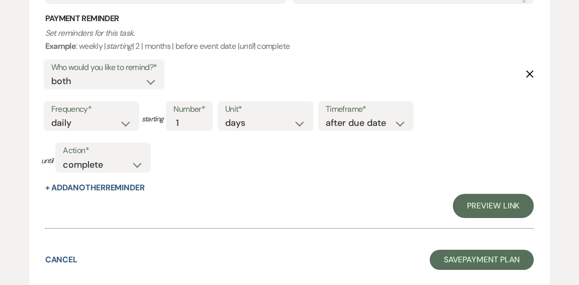
type input "Long Hill Final Payment Otis-Brown Wedding 08/21/2026"
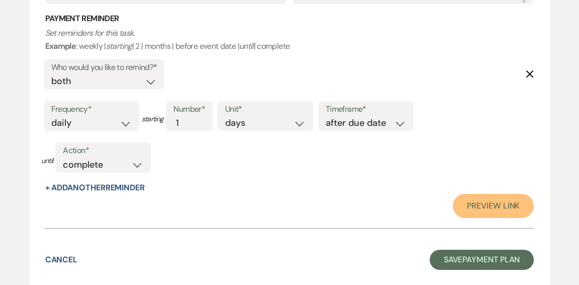
click at [477, 203] on link "Preview Link" at bounding box center [493, 206] width 81 height 24
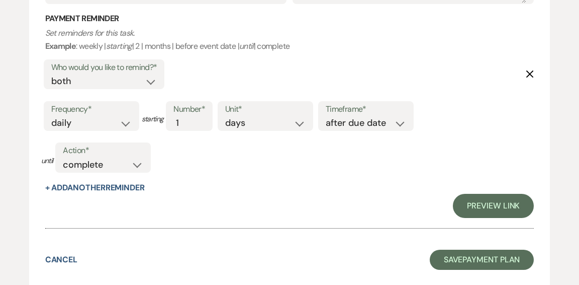
scroll to position [0, 0]
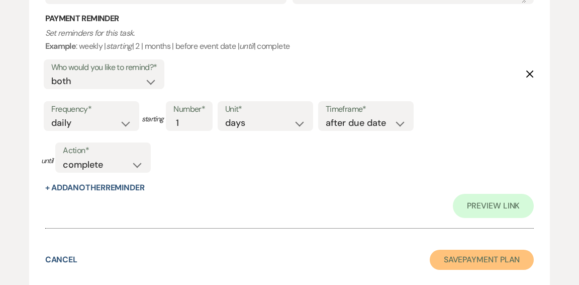
click at [497, 258] on button "Save Payment Plan" at bounding box center [482, 259] width 105 height 20
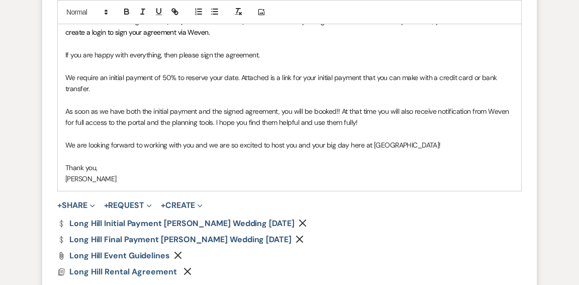
click at [296, 238] on use "button" at bounding box center [300, 239] width 8 height 8
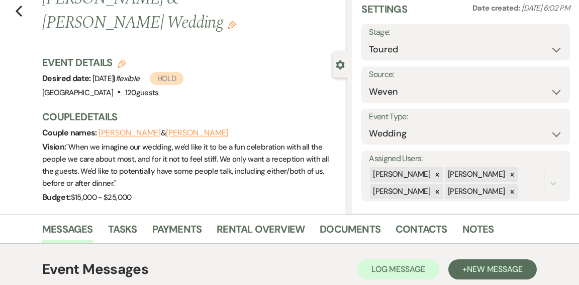
scroll to position [50, 0]
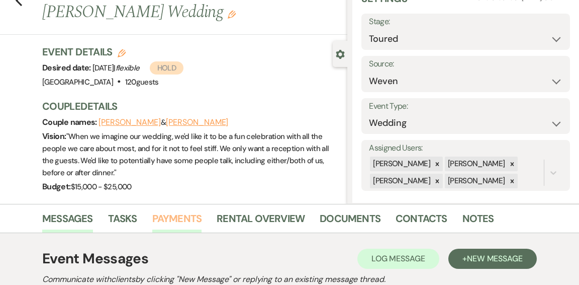
click at [189, 218] on link "Payments" at bounding box center [177, 221] width 50 height 22
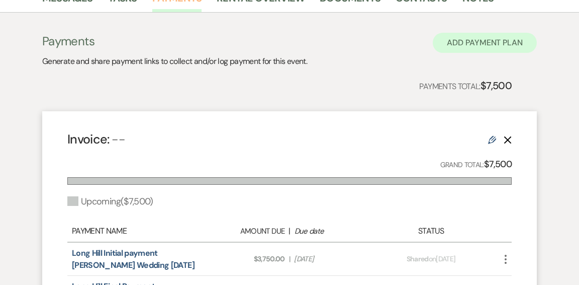
scroll to position [273, 0]
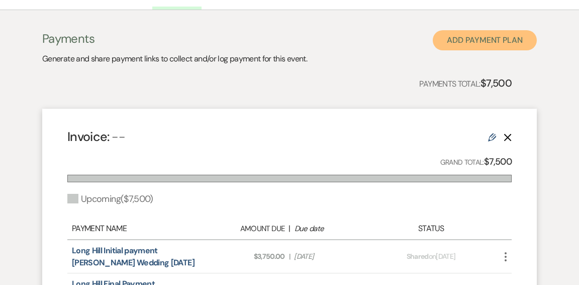
click at [480, 43] on button "Add Payment Plan" at bounding box center [485, 40] width 104 height 20
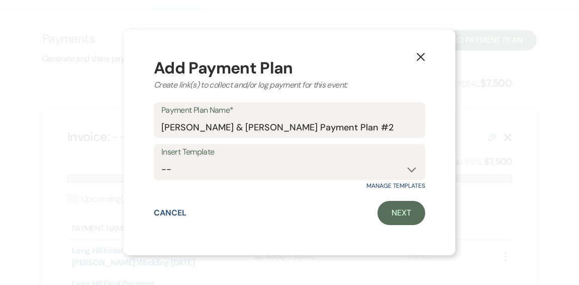
click at [308, 154] on label "Insert Template" at bounding box center [289, 152] width 256 height 15
click at [407, 167] on select "-- Wedding Security Deposit" at bounding box center [289, 169] width 256 height 20
select select "304"
click at [161, 159] on select "-- Wedding Security Deposit" at bounding box center [289, 169] width 256 height 20
click at [390, 126] on input "Victoria Otis & Christopher Brown's Payment Plan #2" at bounding box center [289, 127] width 256 height 20
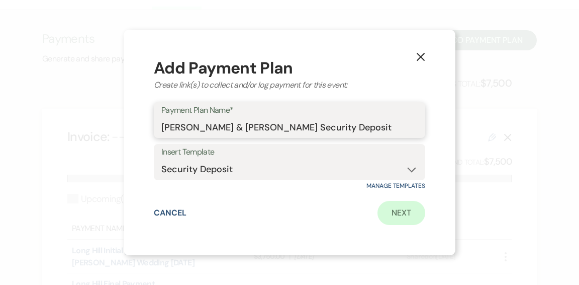
type input "Victoria Otis & Christopher Brown's Security Deposit"
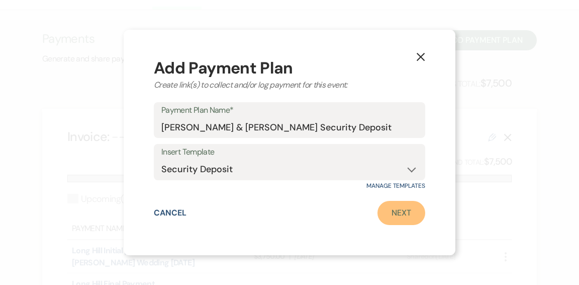
click at [411, 213] on link "Next" at bounding box center [402, 213] width 48 height 24
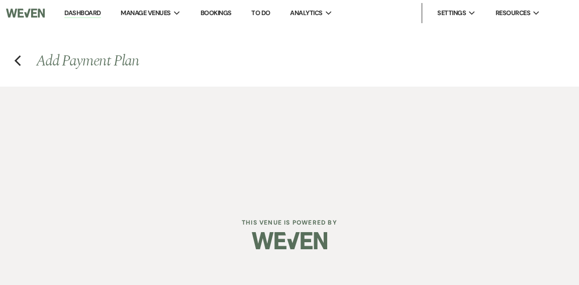
select select "2"
select select "flat"
select select "true"
select select "both"
select select "daily"
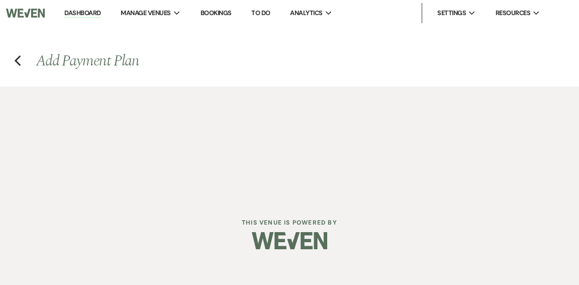
select select "days"
select select "afterDueDate"
select select "complete"
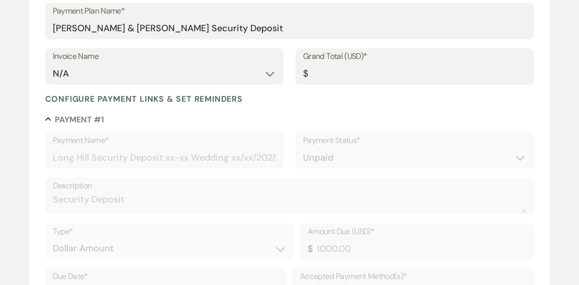
scroll to position [183, 0]
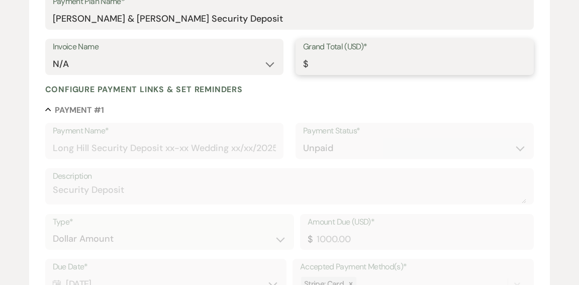
click at [341, 65] on input "Grand Total (USD)*" at bounding box center [414, 64] width 223 height 20
click at [341, 65] on input "Grand Total (USD)*" at bounding box center [415, 65] width 222 height 20
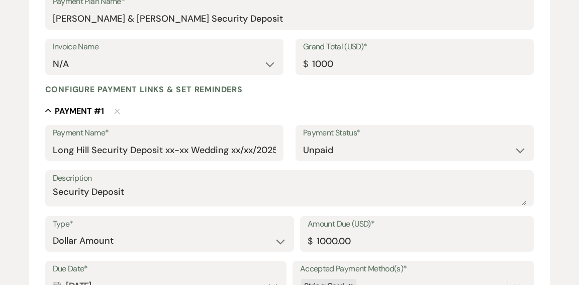
type input "1000.00"
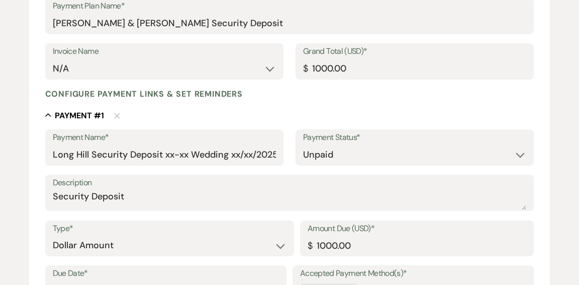
scroll to position [177, 0]
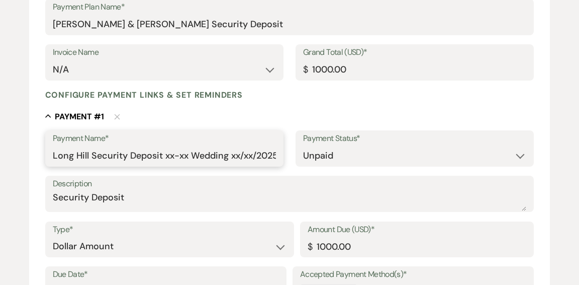
click at [188, 157] on input "Long Hill Security Deposit xx-xx Wedding xx/xx/2025" at bounding box center [164, 156] width 223 height 20
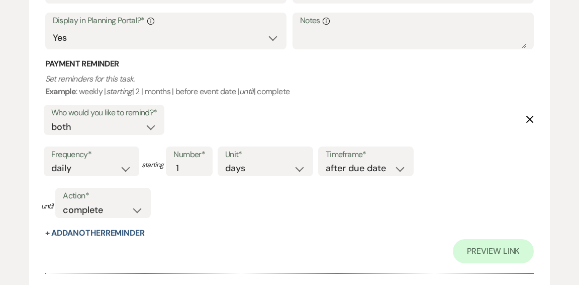
scroll to position [485, 0]
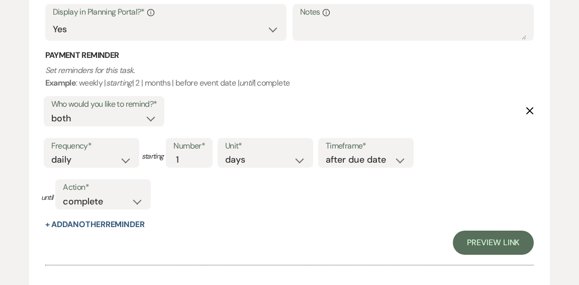
type input "Long Hill Security Deposit Otis-Brown Wedding 08/21/2026"
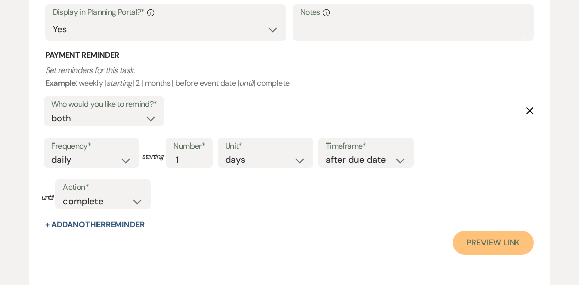
scroll to position [0, 0]
click at [482, 239] on link "Preview Link" at bounding box center [493, 242] width 81 height 24
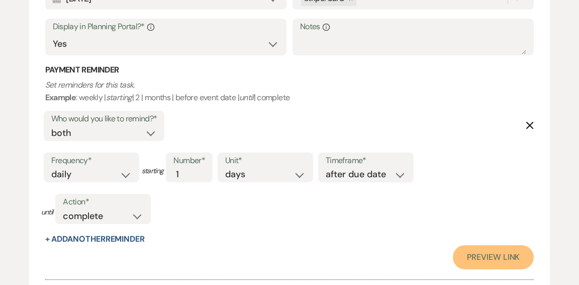
scroll to position [586, 0]
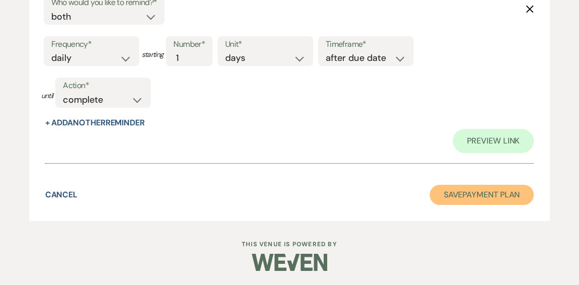
click at [465, 194] on button "Save Payment Plan" at bounding box center [482, 195] width 105 height 20
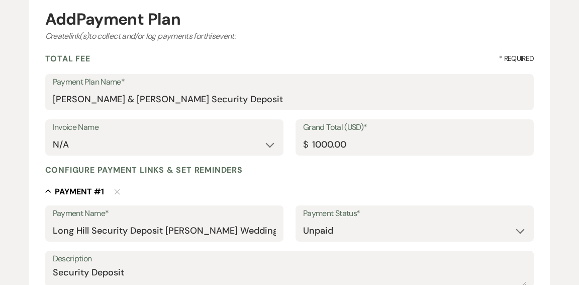
select select "5"
select select "1"
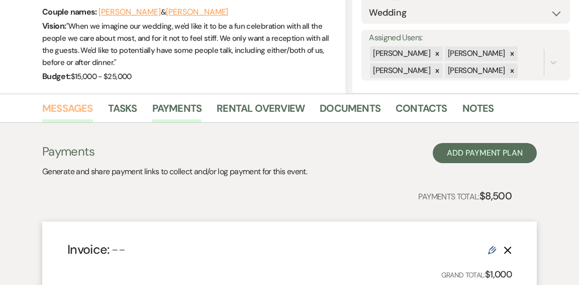
scroll to position [159, 0]
click at [68, 110] on link "Messages" at bounding box center [67, 112] width 51 height 22
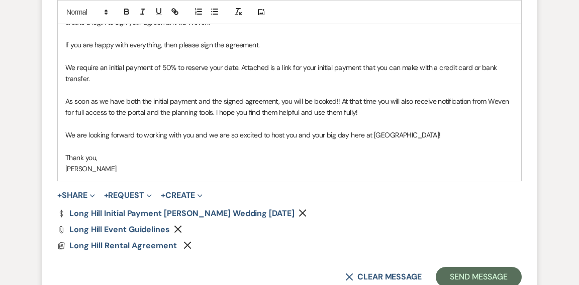
scroll to position [726, 0]
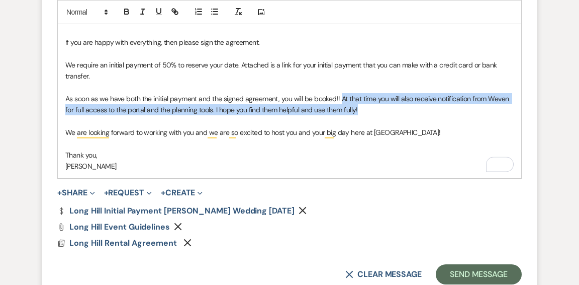
drag, startPoint x: 341, startPoint y: 100, endPoint x: 363, endPoint y: 112, distance: 25.2
click at [363, 112] on p "As soon as we have both the initial payment and the signed agreement, you will …" at bounding box center [289, 104] width 448 height 23
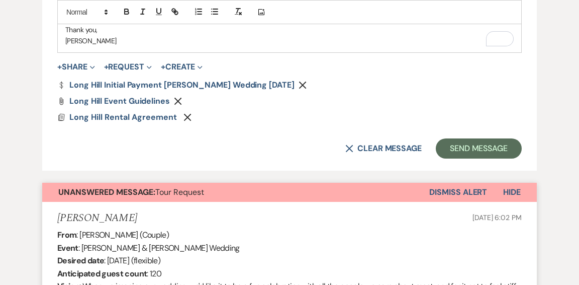
scroll to position [840, 0]
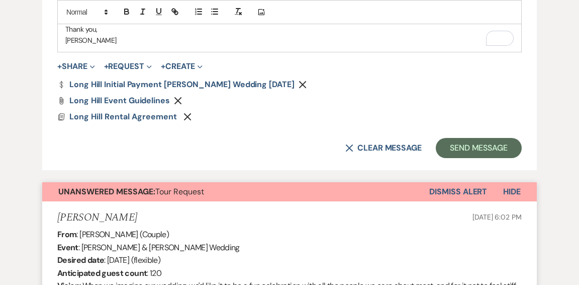
click at [454, 189] on button "Dismiss Alert" at bounding box center [458, 191] width 58 height 19
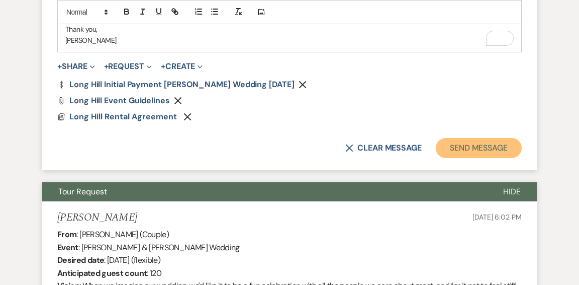
click at [460, 146] on button "Send Message" at bounding box center [479, 148] width 86 height 20
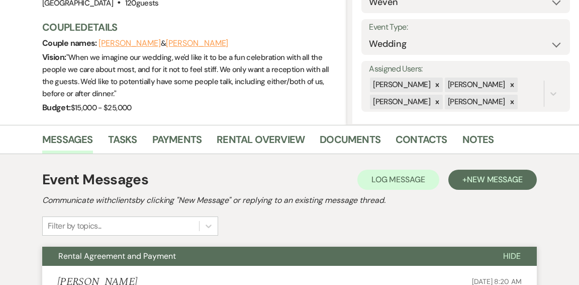
scroll to position [0, 0]
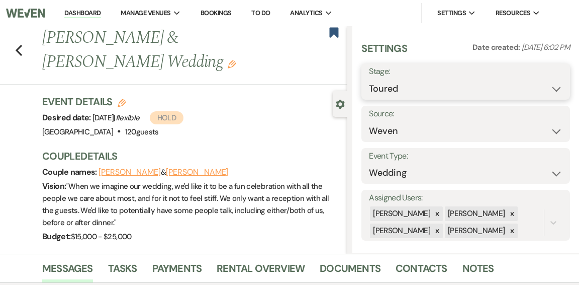
click at [555, 86] on select "Inquiry Follow Up Tour Requested Tour Confirmed Toured Proposal Sent Booked Lost" at bounding box center [466, 89] width 194 height 20
select select "6"
click at [369, 79] on select "Inquiry Follow Up Tour Requested Tour Confirmed Toured Proposal Sent Booked Lost" at bounding box center [466, 89] width 194 height 20
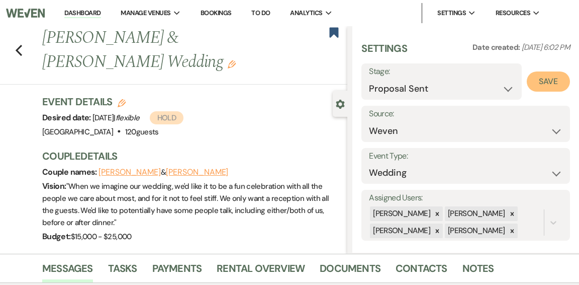
click at [552, 87] on button "Save" at bounding box center [548, 81] width 43 height 20
click at [80, 13] on link "Dashboard" at bounding box center [82, 14] width 36 height 10
